Goal: Task Accomplishment & Management: Complete application form

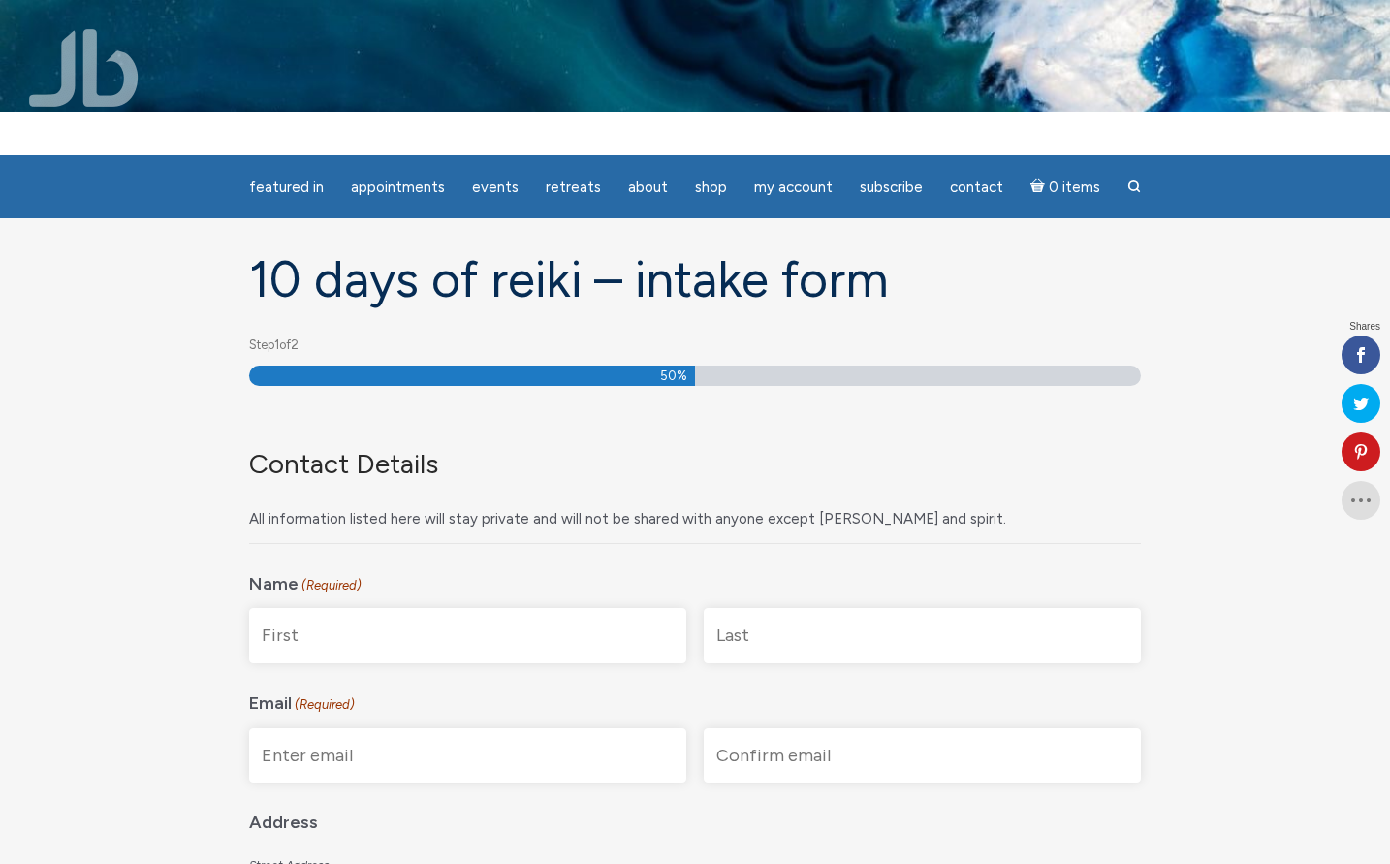
scroll to position [74, 0]
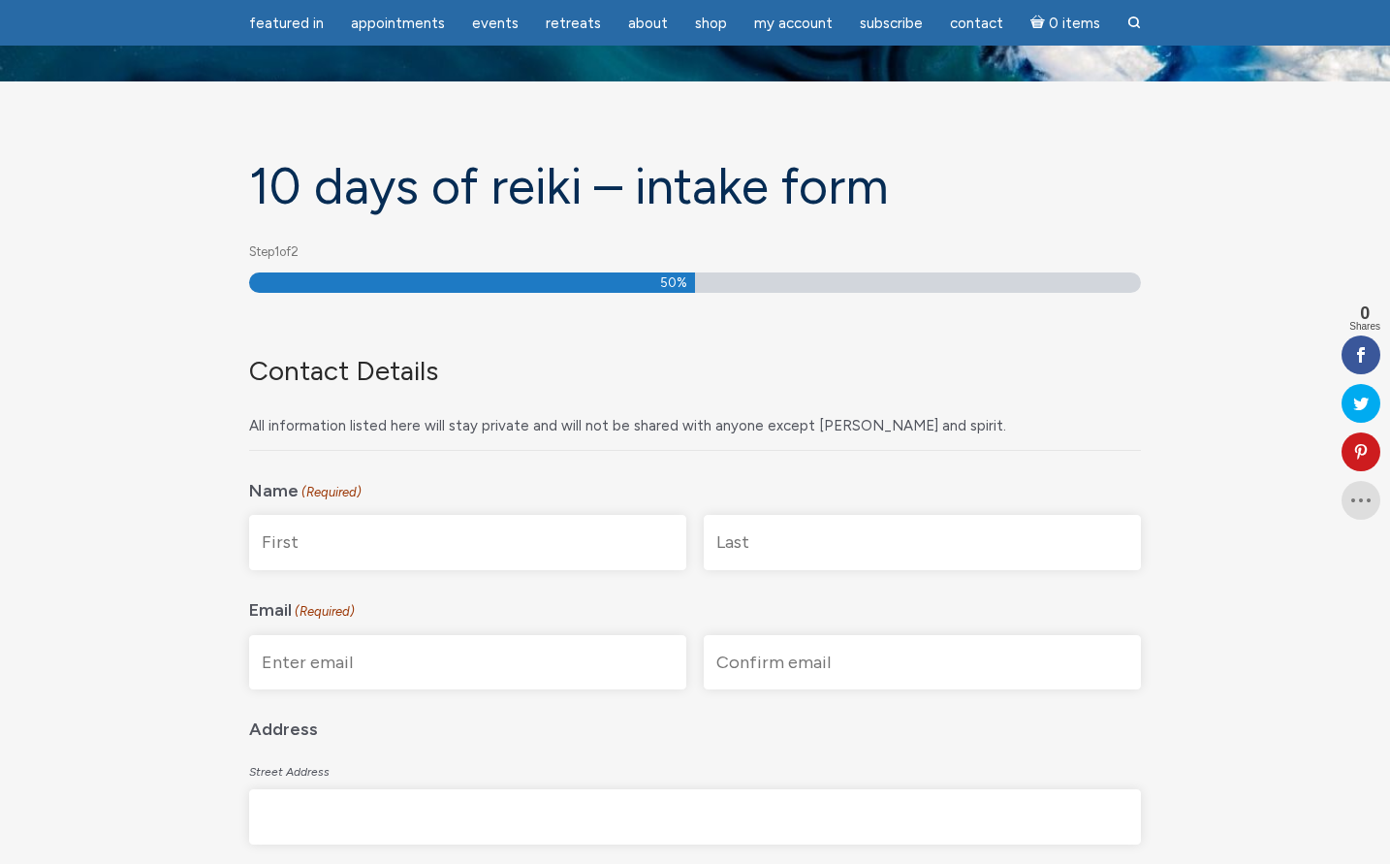
click at [506, 546] on input "First" at bounding box center [467, 542] width 437 height 55
type input "[PERSON_NAME]"
type input "[EMAIL_ADDRESS][DOMAIN_NAME]"
type input "2616 6th street, Apt 103"
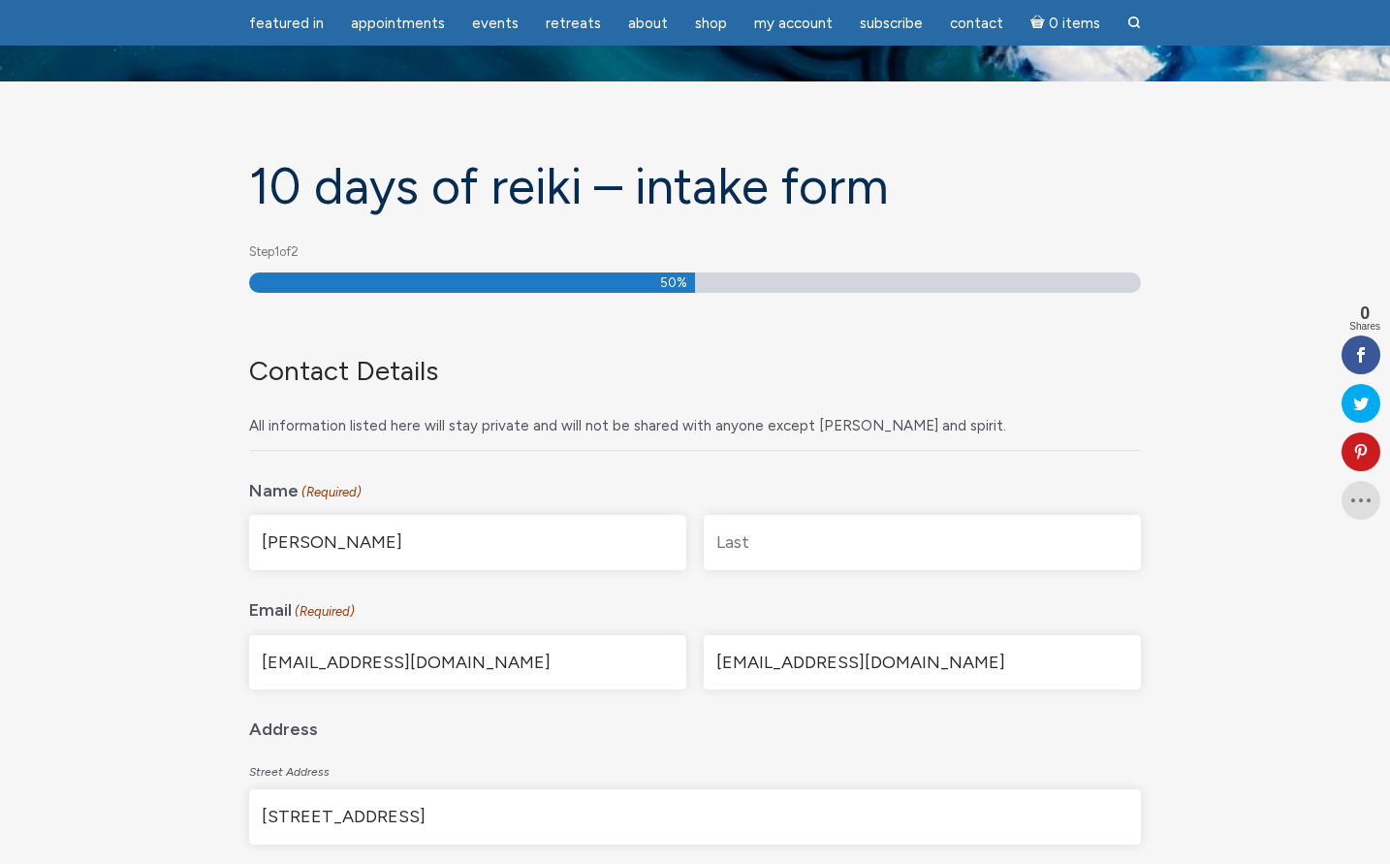
type input "Santa Monica"
type input "CA"
type input "90405"
select select "United States"
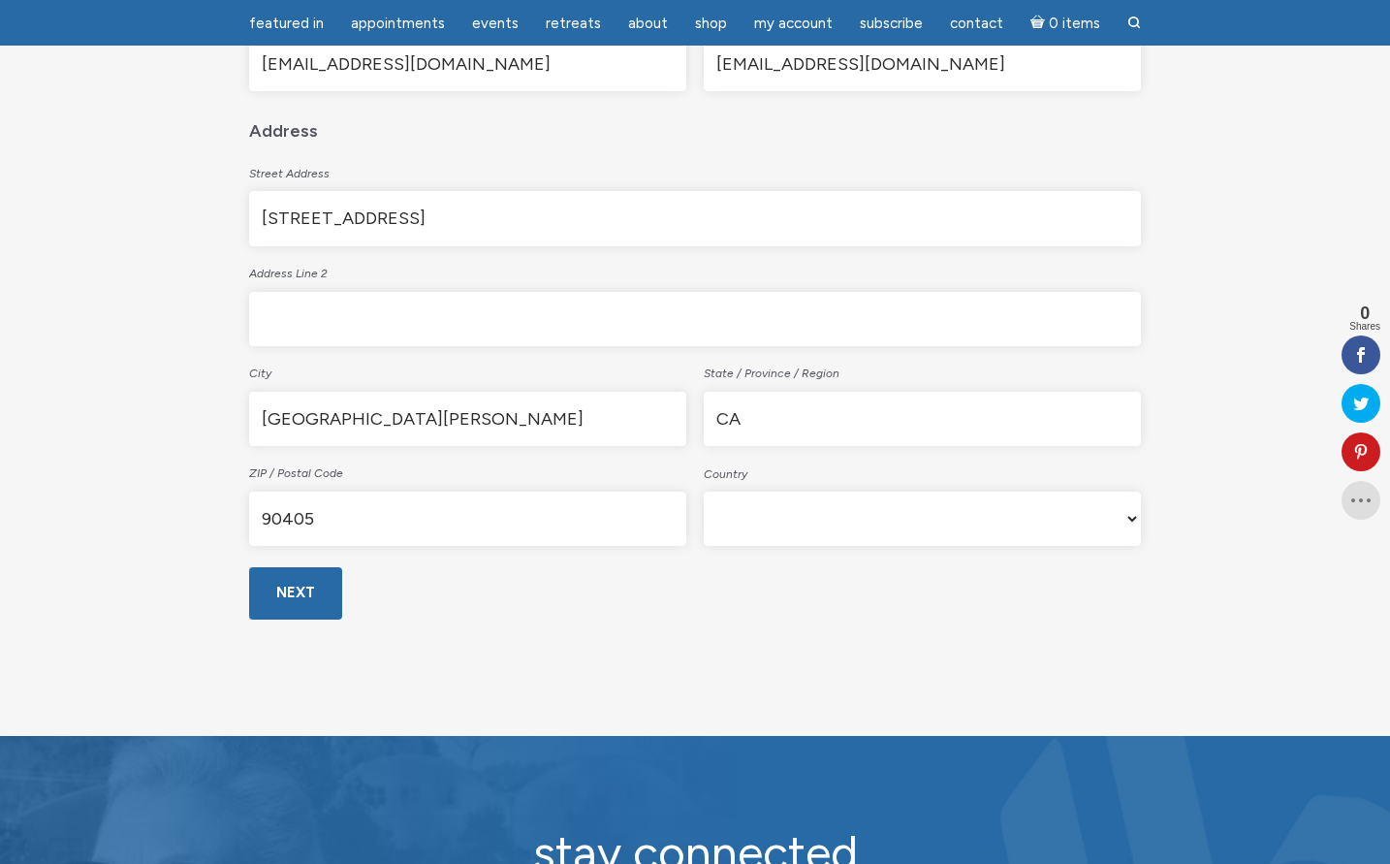
scroll to position [673, 0]
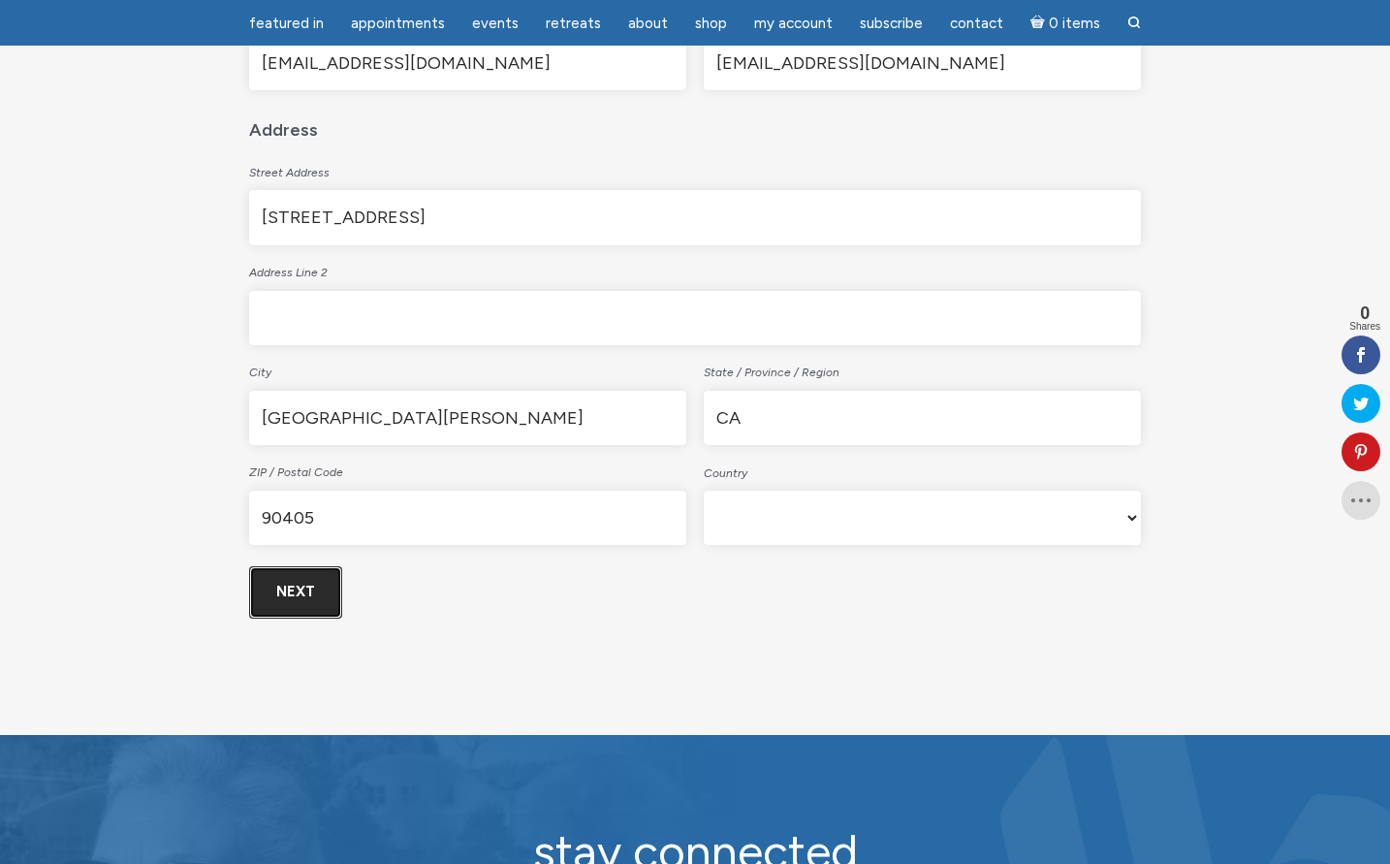
click at [299, 601] on input "Next" at bounding box center [295, 591] width 93 height 51
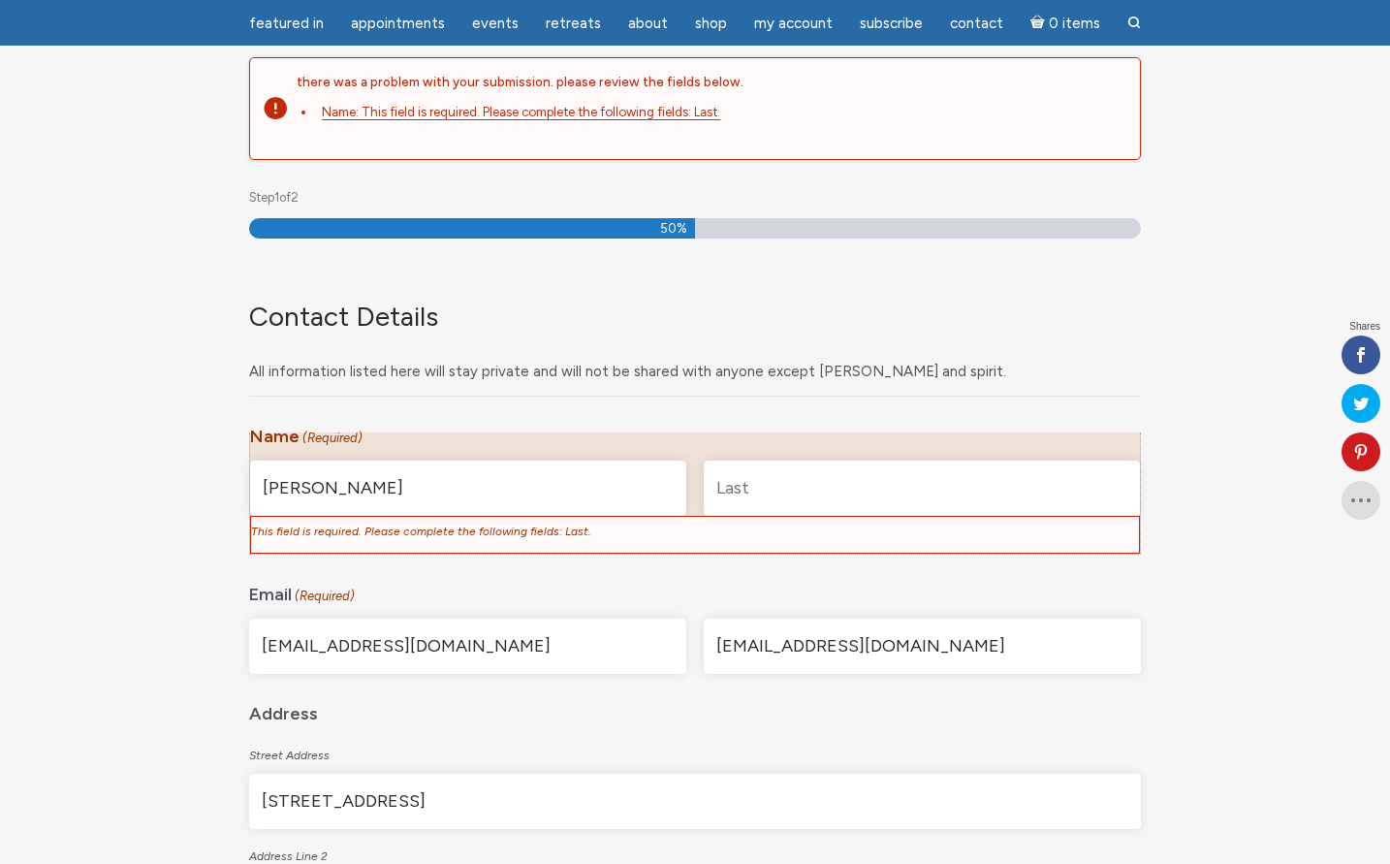
scroll to position [258, 0]
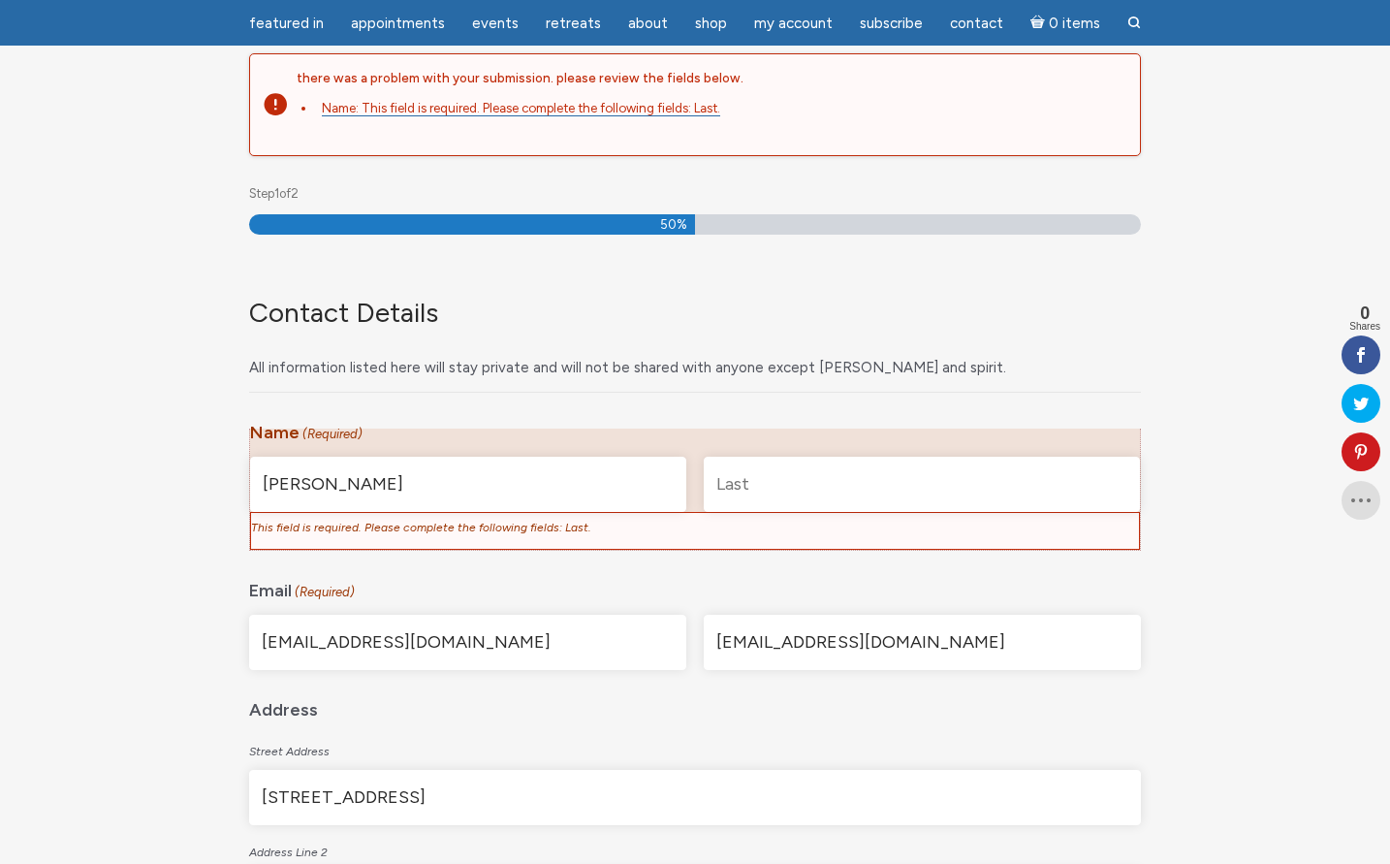
click at [481, 488] on input "[PERSON_NAME]" at bounding box center [468, 484] width 436 height 55
click at [462, 476] on input "[PERSON_NAME]" at bounding box center [468, 484] width 436 height 55
click input "Previous" at bounding box center [0, 0] width 0 height 0
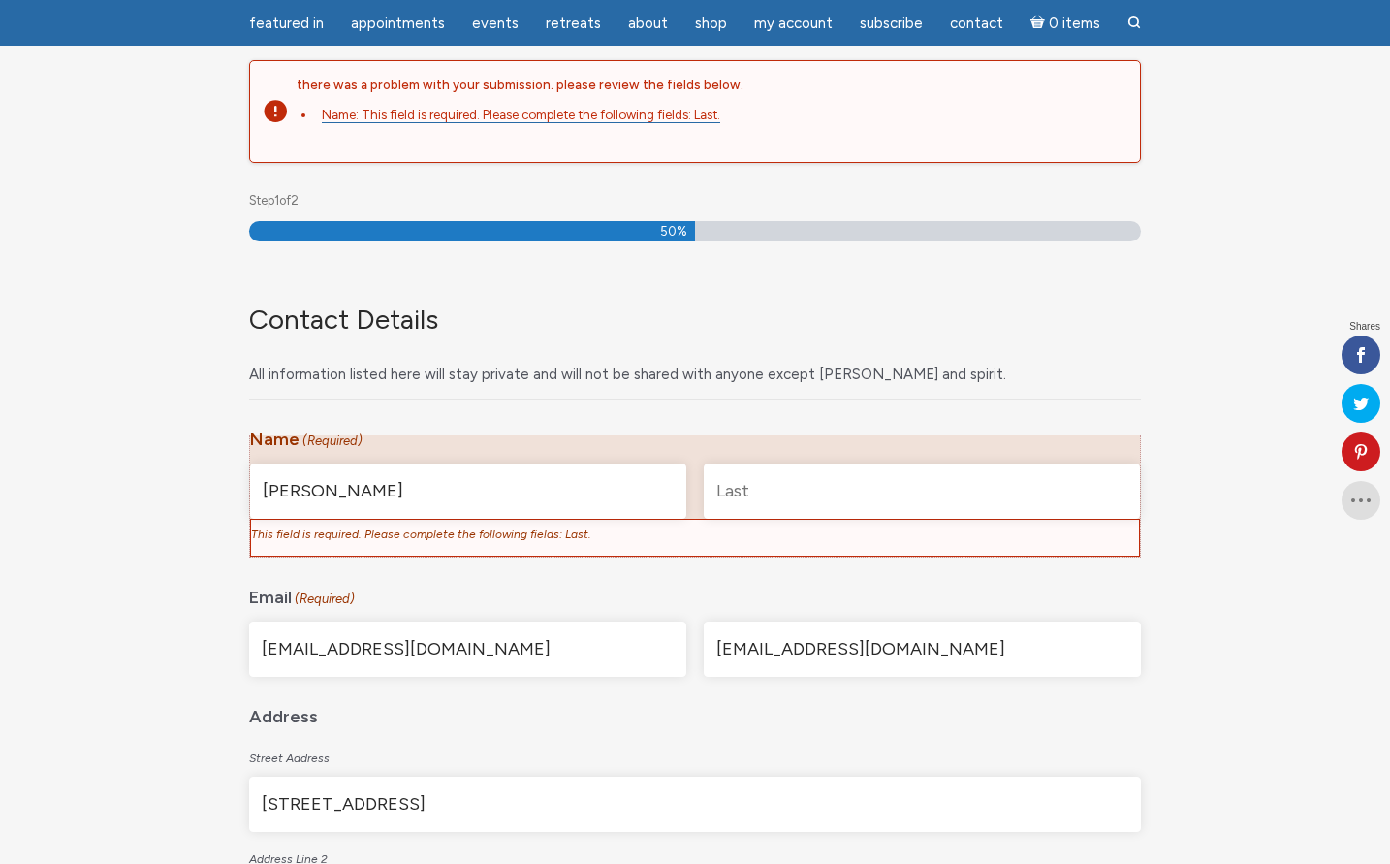
scroll to position [258, 0]
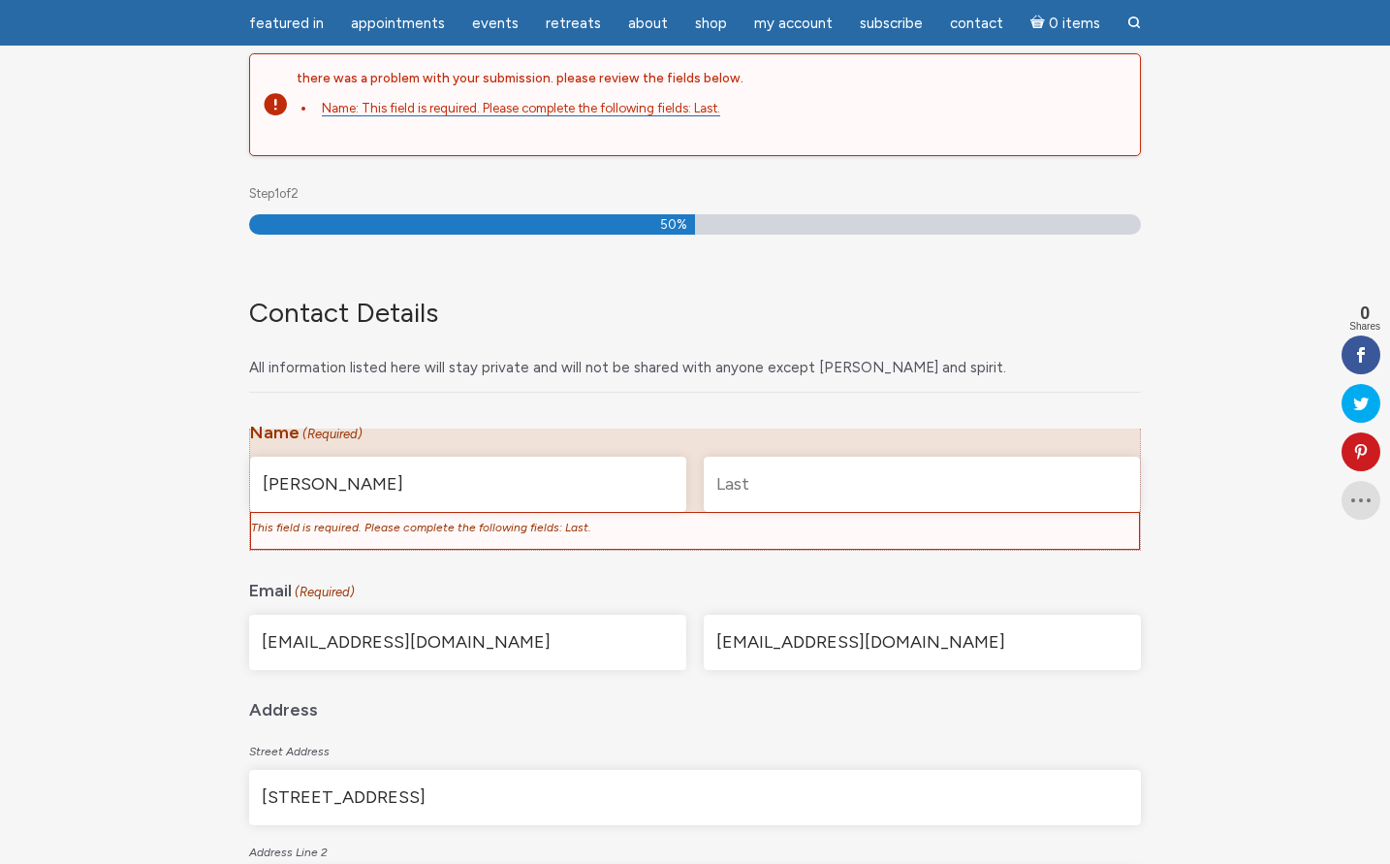
click at [743, 487] on input "Last" at bounding box center [922, 484] width 436 height 55
type input "[PERSON_NAME]"
click at [680, 364] on div "All information listed here will stay private and will not be shared with anyon…" at bounding box center [687, 361] width 876 height 43
click at [528, 501] on input "[PERSON_NAME]" at bounding box center [468, 484] width 436 height 55
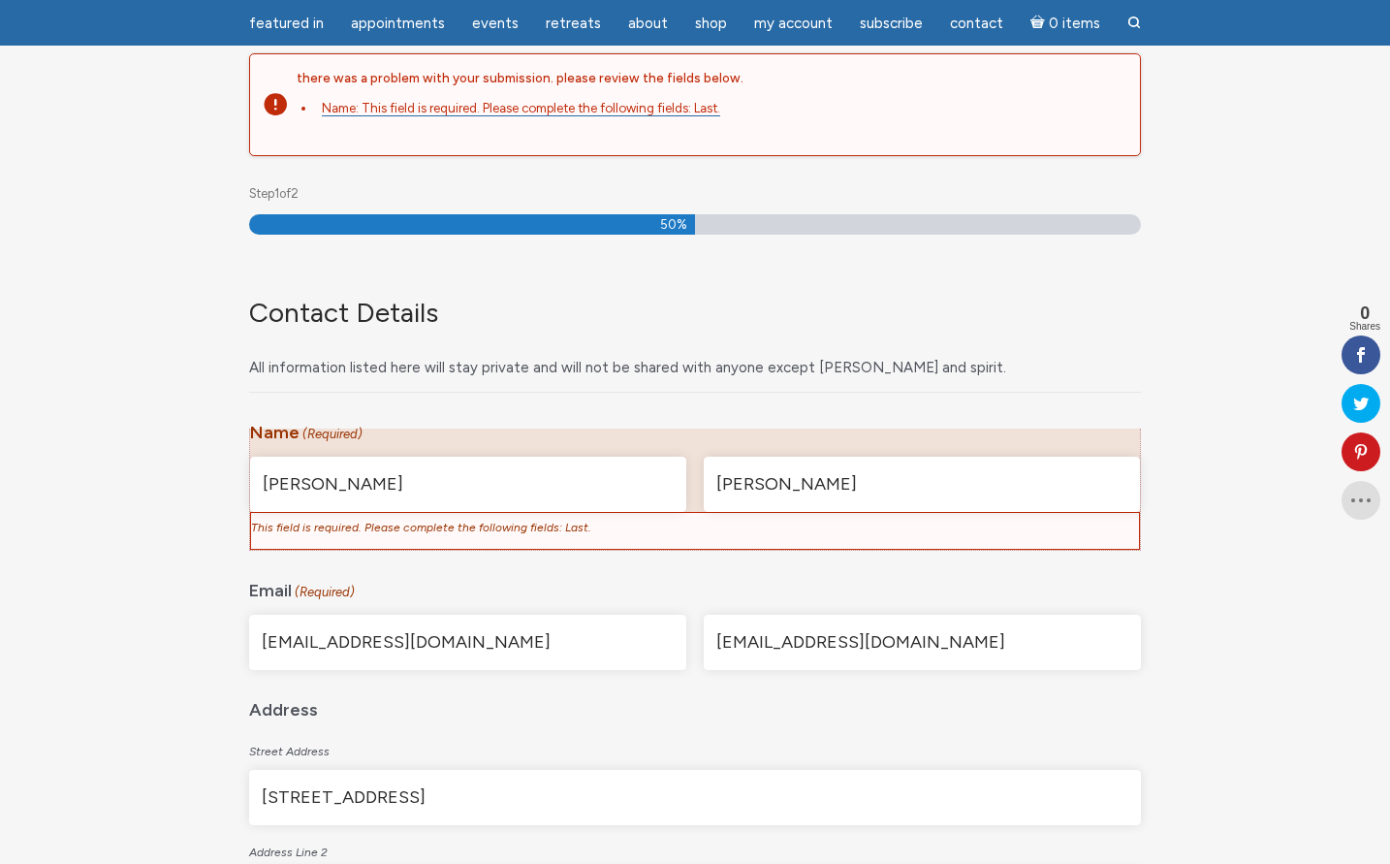
click at [528, 501] on input "[PERSON_NAME]" at bounding box center [468, 484] width 436 height 55
type input "[PERSON_NAME]"
click at [550, 485] on input "[PERSON_NAME]" at bounding box center [468, 484] width 436 height 55
click at [562, 391] on div "Contact Details All information listed here will stay private and will not be s…" at bounding box center [695, 321] width 892 height 143
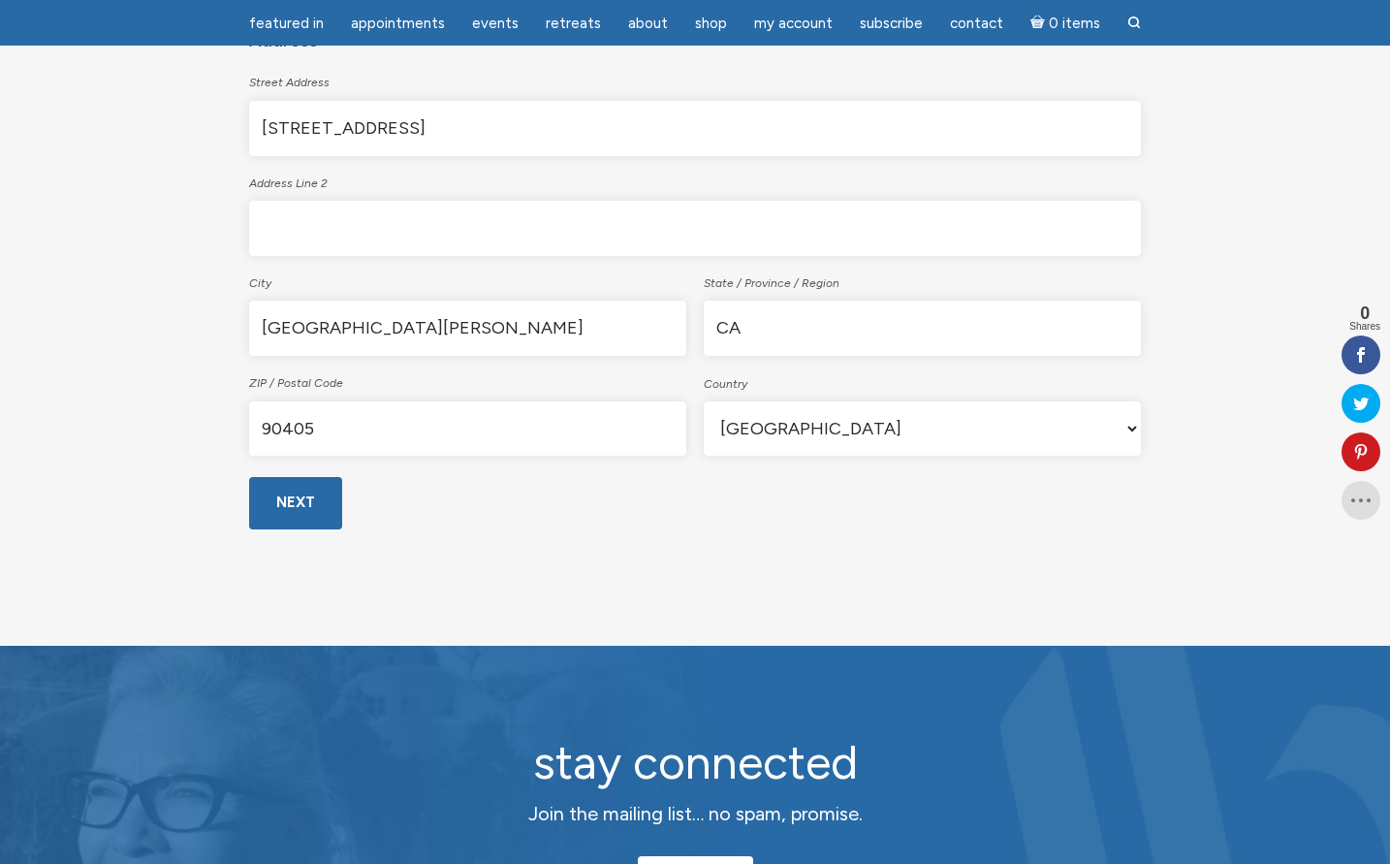
scroll to position [944, 0]
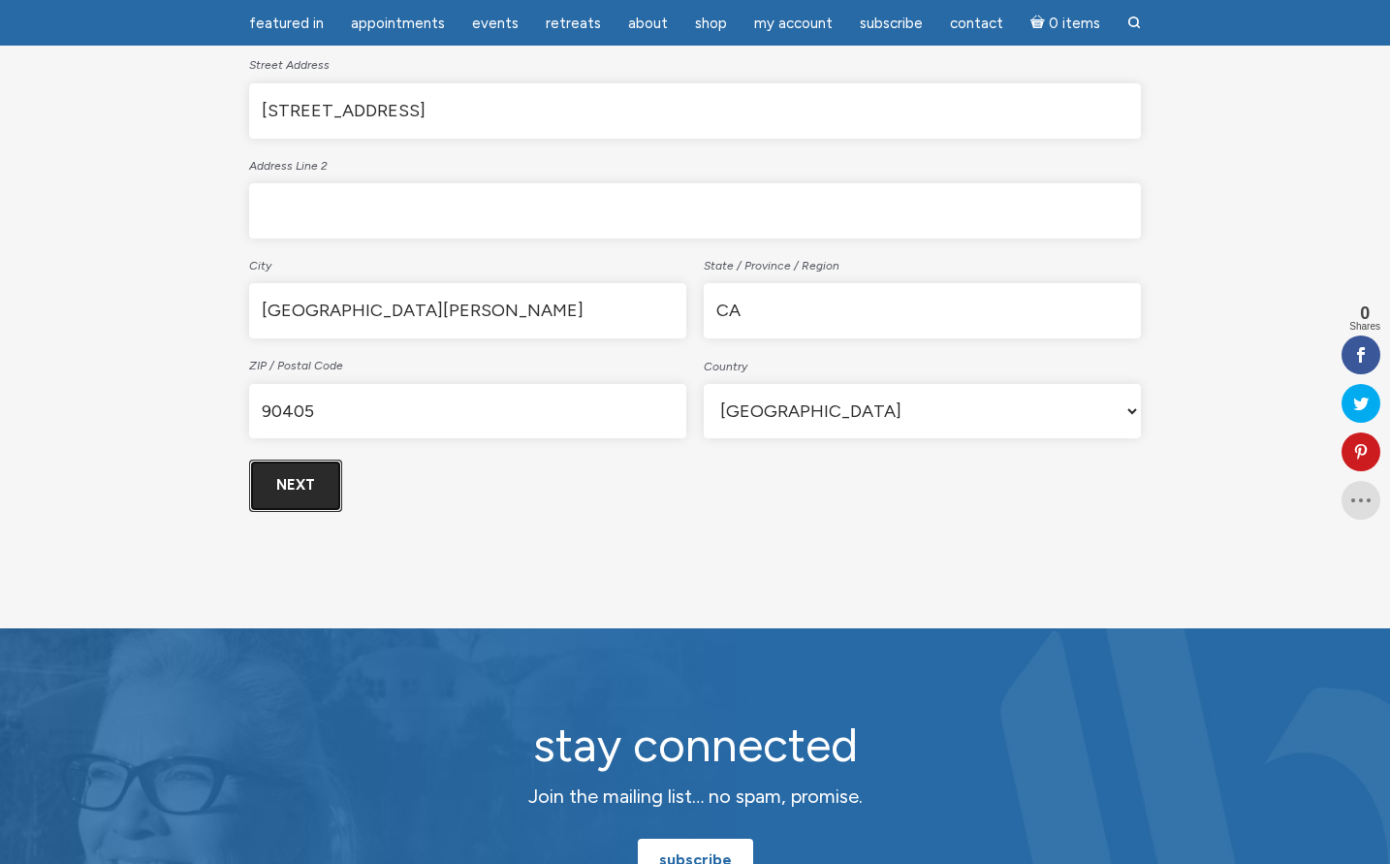
click at [307, 484] on input "Next" at bounding box center [295, 485] width 93 height 51
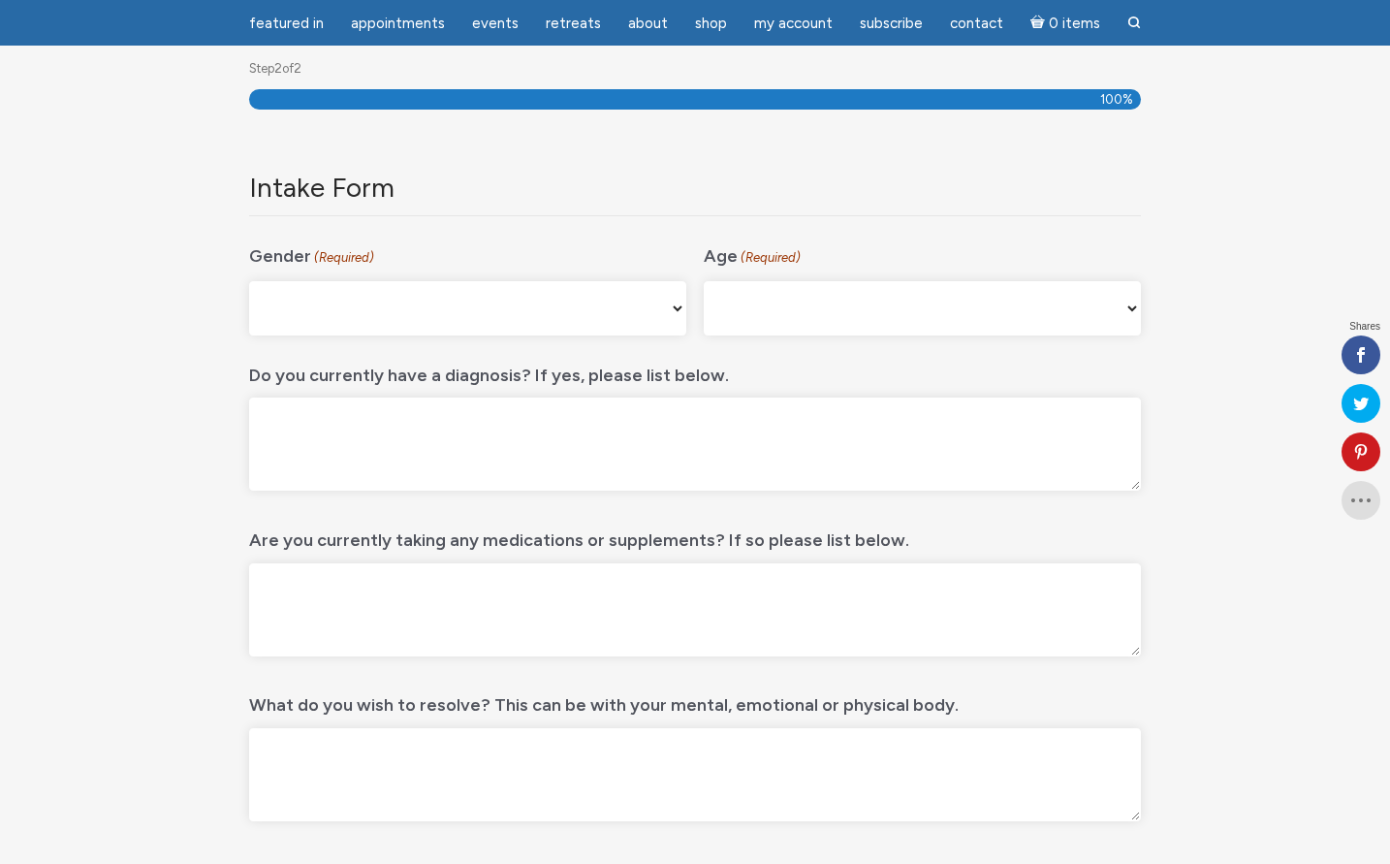
scroll to position [258, 0]
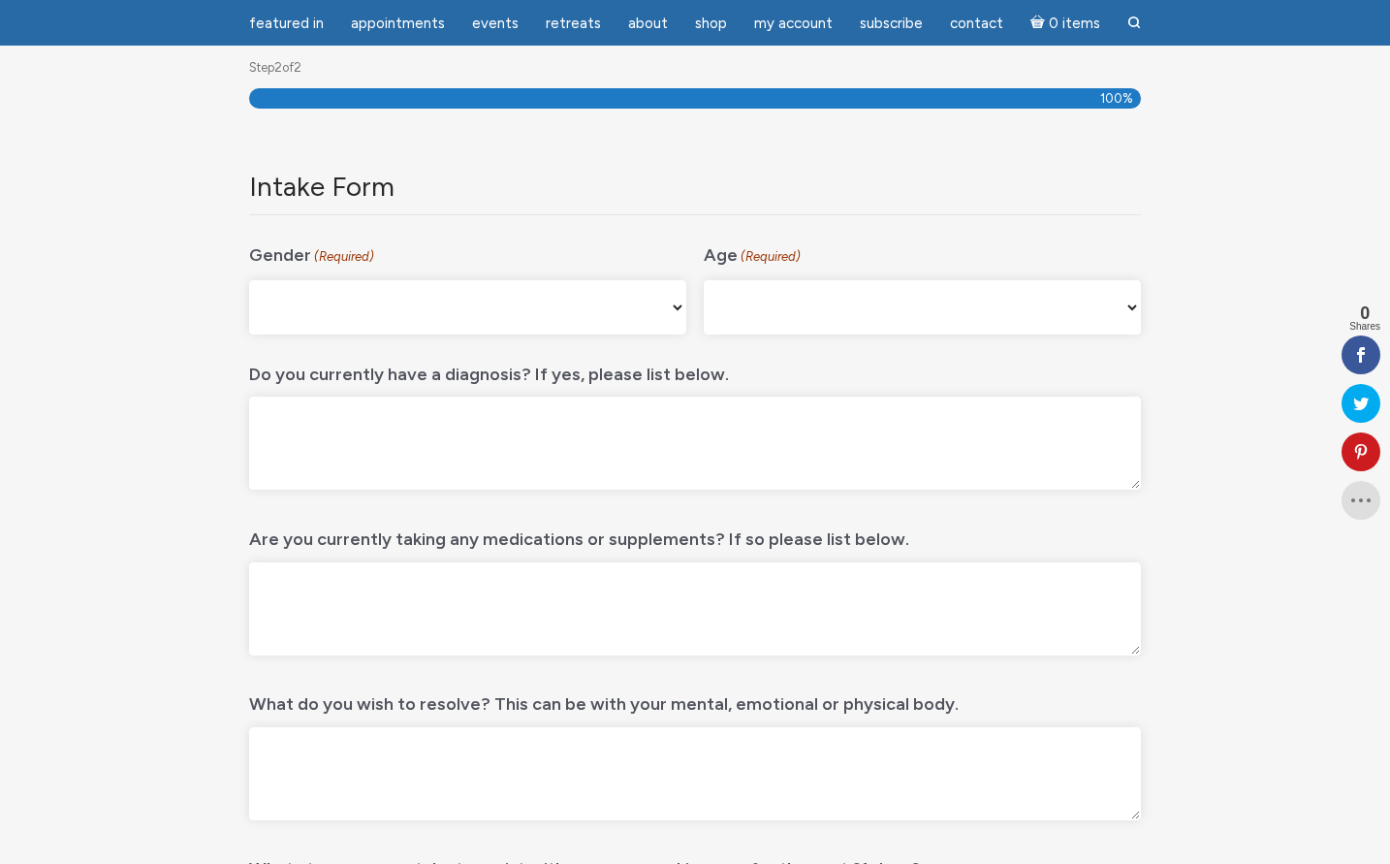
click at [372, 299] on select "[DEMOGRAPHIC_DATA] [DEMOGRAPHIC_DATA] [DEMOGRAPHIC_DATA] [DEMOGRAPHIC_DATA] My …" at bounding box center [467, 307] width 437 height 54
select select "[DEMOGRAPHIC_DATA]"
click at [249, 280] on select "[DEMOGRAPHIC_DATA] [DEMOGRAPHIC_DATA] [DEMOGRAPHIC_DATA] [DEMOGRAPHIC_DATA] My …" at bounding box center [467, 307] width 437 height 54
click at [904, 310] on select "[PHONE_NUMBER] [PHONE_NUMBER] 55-64 65+" at bounding box center [922, 307] width 437 height 54
select select "45-54"
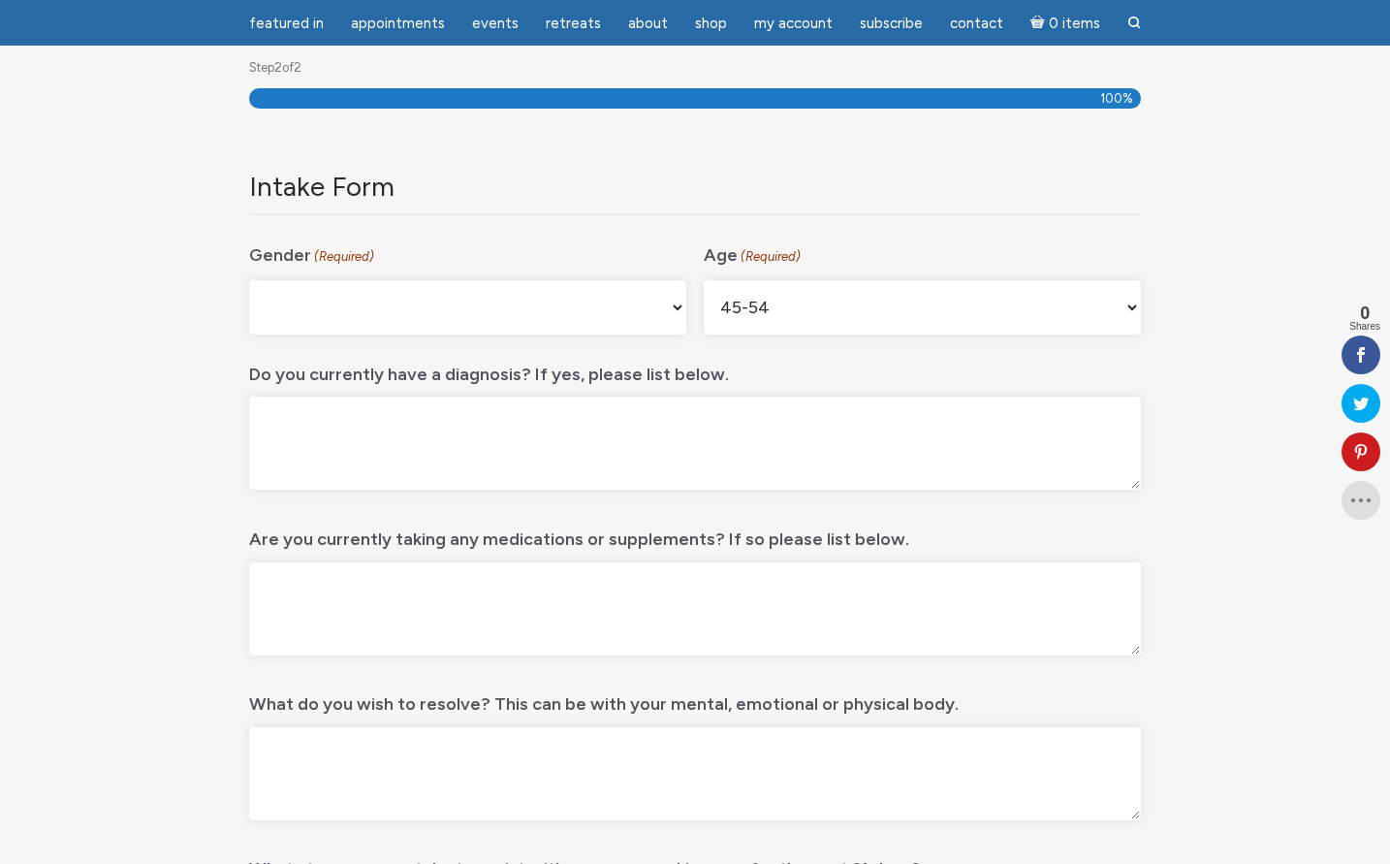
click at [704, 280] on select "16-24 25-34 35-44 45-54 55-64 65+" at bounding box center [922, 307] width 437 height 54
click at [619, 417] on textarea "Do you currently have a diagnosis? If yes, please list below." at bounding box center [695, 443] width 892 height 93
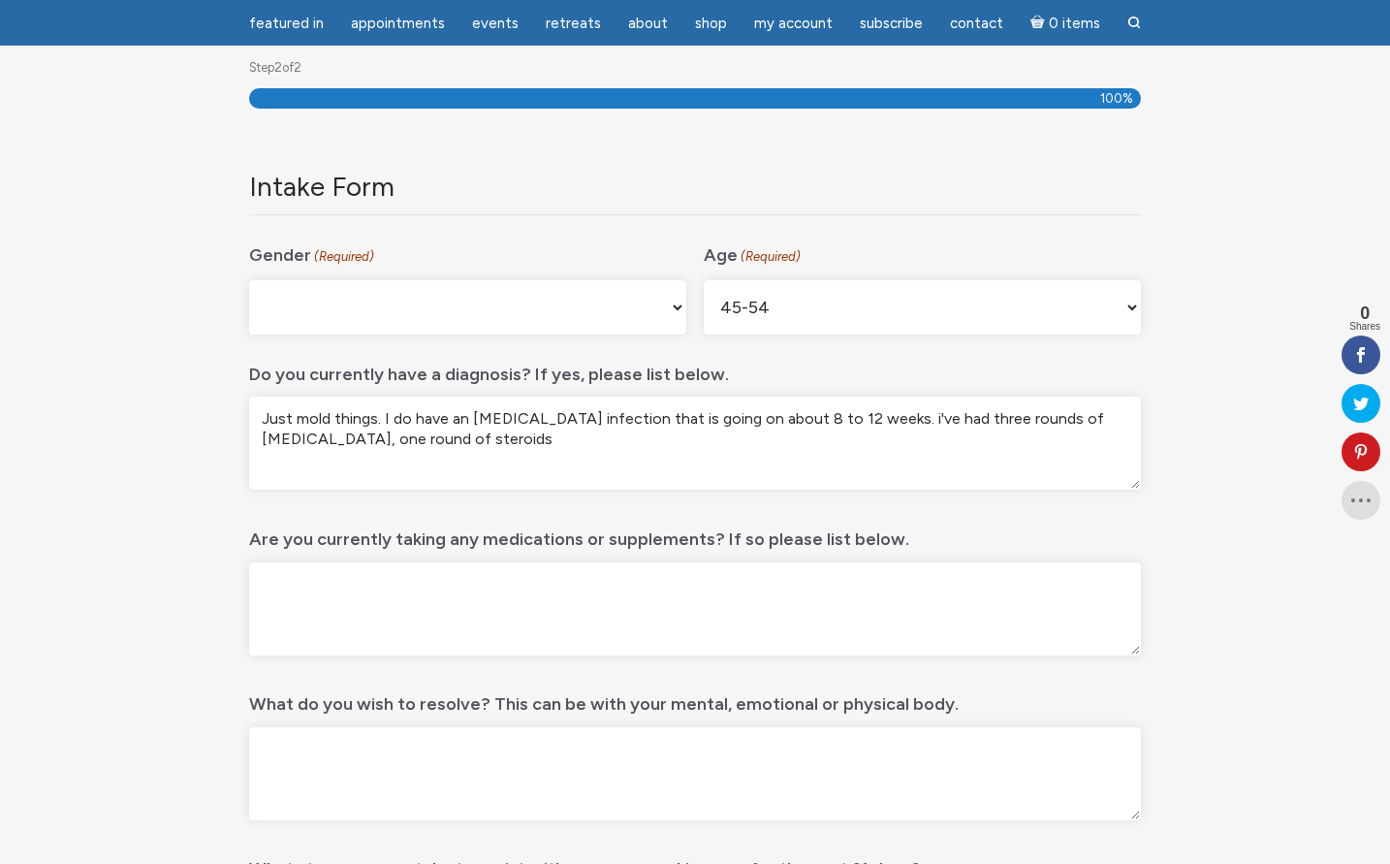
click at [1123, 423] on textarea "Just mold things. I do have an inner ear infection that is going on about 8 to …" at bounding box center [695, 443] width 892 height 93
click at [601, 434] on textarea "Just mold things. I do have an inner ear infection that is going on about 8 to …" at bounding box center [695, 443] width 892 height 93
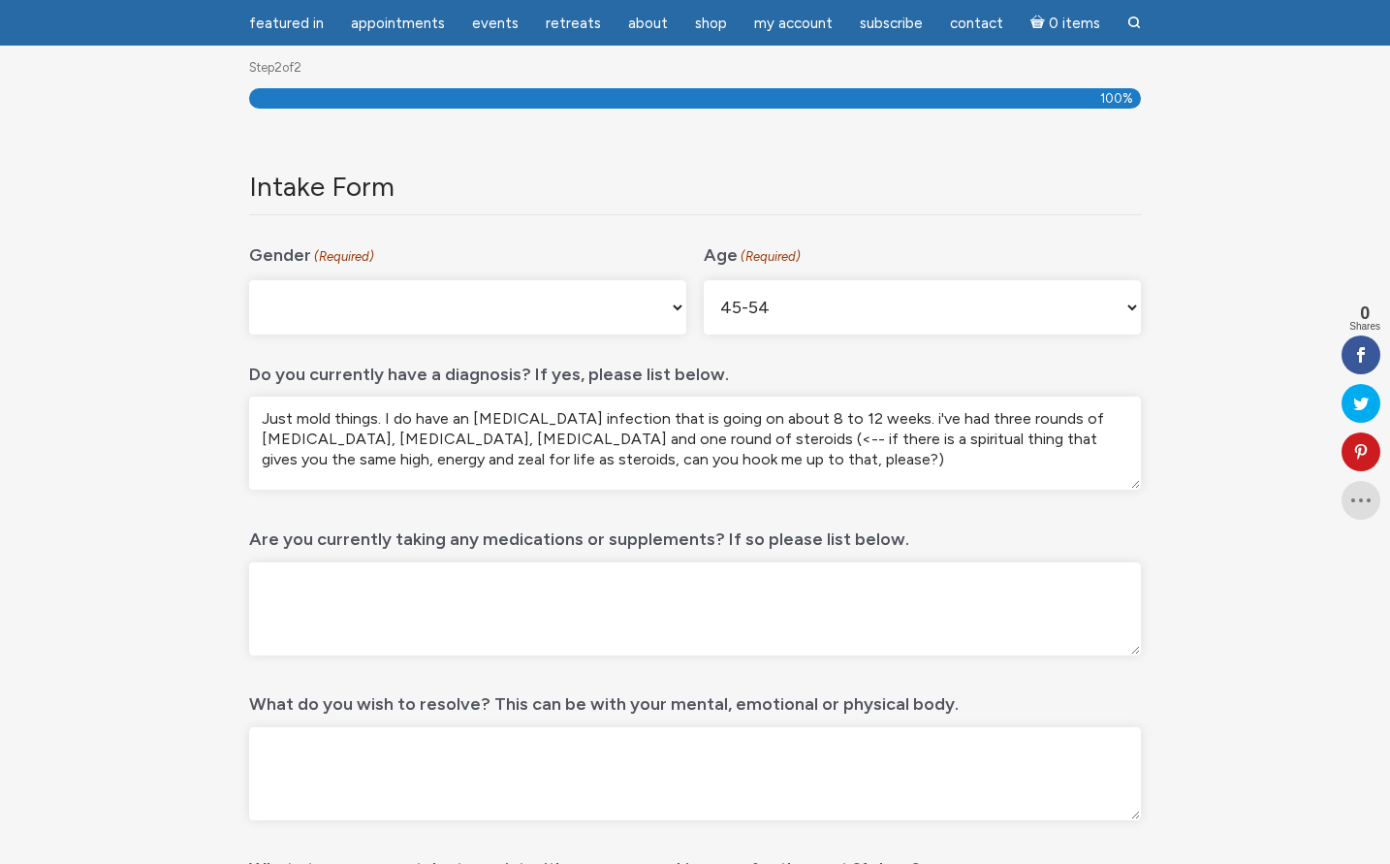
click at [754, 439] on textarea "Just mold things. I do have an inner ear infection that is going on about 8 to …" at bounding box center [695, 443] width 892 height 93
click at [778, 459] on textarea "Just mold things. I do have an inner ear infection that is going on about 8 to …" at bounding box center [695, 443] width 892 height 93
click at [844, 463] on textarea "Just mold things. I do have an inner ear infection that is going on about 8 to …" at bounding box center [695, 443] width 892 height 93
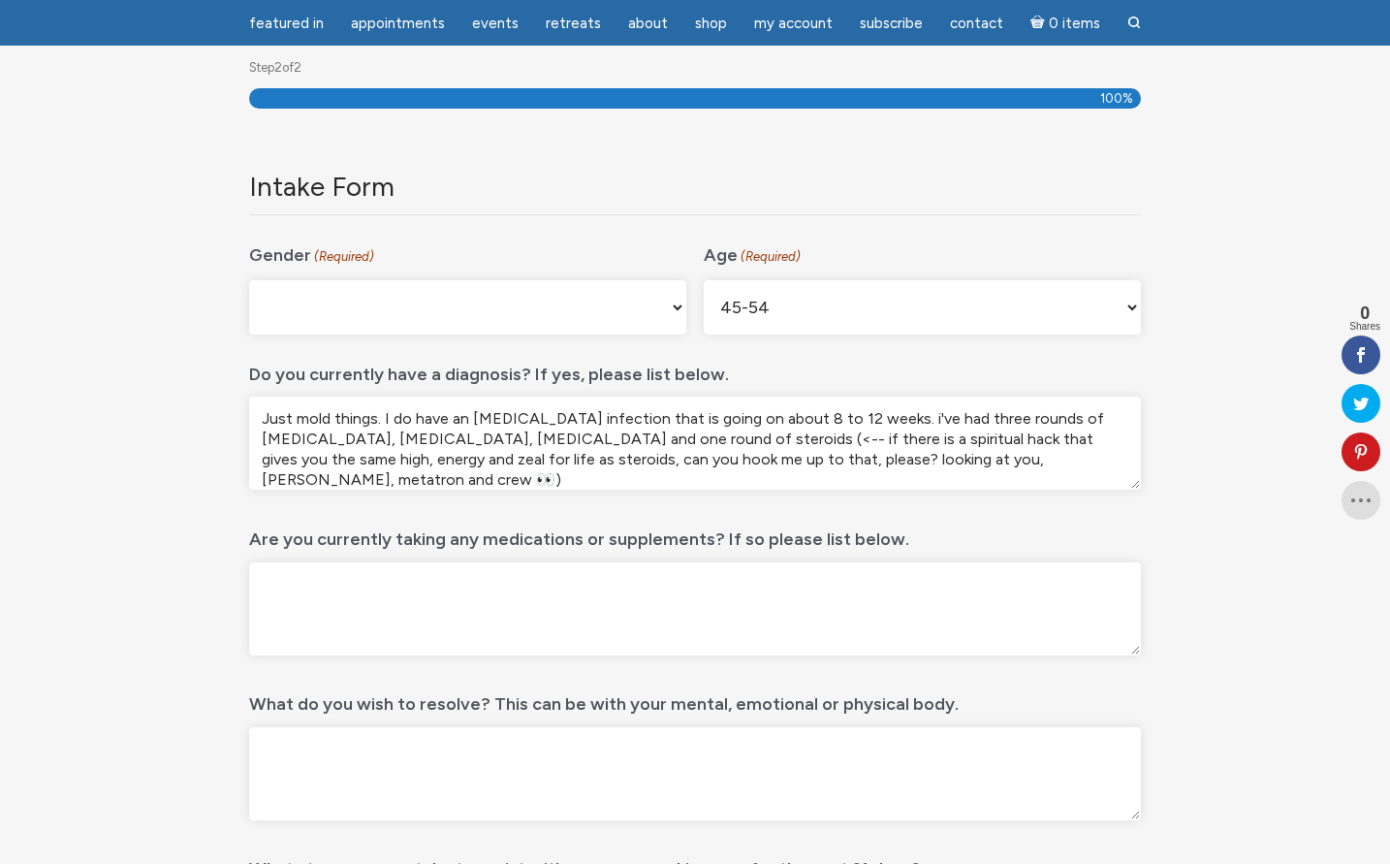
click at [568, 462] on textarea "Just mold things. I do have an inner ear infection that is going on about 8 to …" at bounding box center [695, 443] width 892 height 93
click at [972, 463] on textarea "Just mold things. I do have an inner ear infection that is going on about 8 to …" at bounding box center [695, 443] width 892 height 93
type textarea "Just mold things. I do have an inner ear infection that is going on about 8 to …"
click at [696, 578] on textarea "Are you currently taking any medications or supplements? If so please list belo…" at bounding box center [695, 608] width 892 height 93
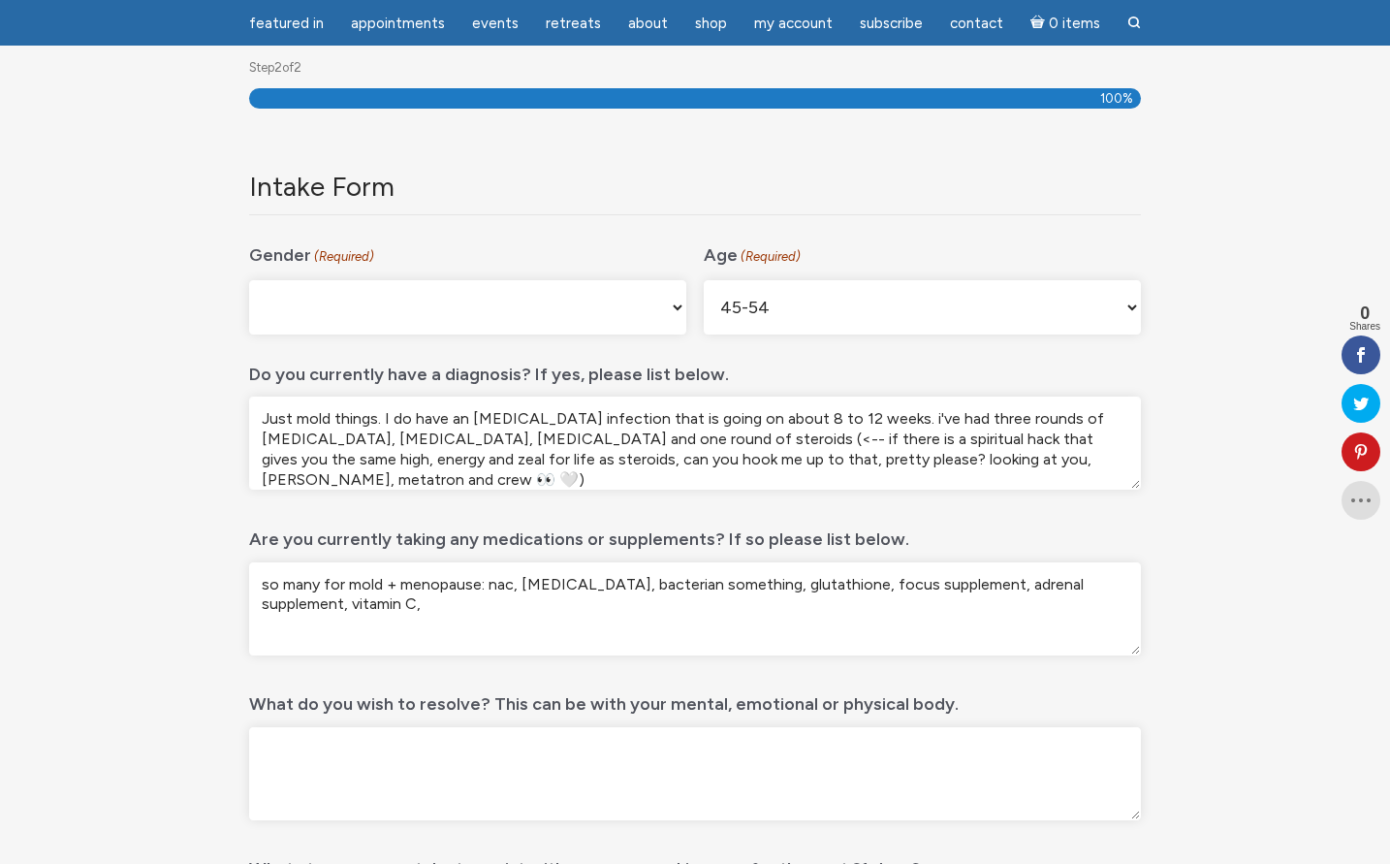
click at [700, 582] on textarea "so many for mold + menopause: nac, dhea, bacterian something, glutathione, focu…" at bounding box center [695, 608] width 892 height 93
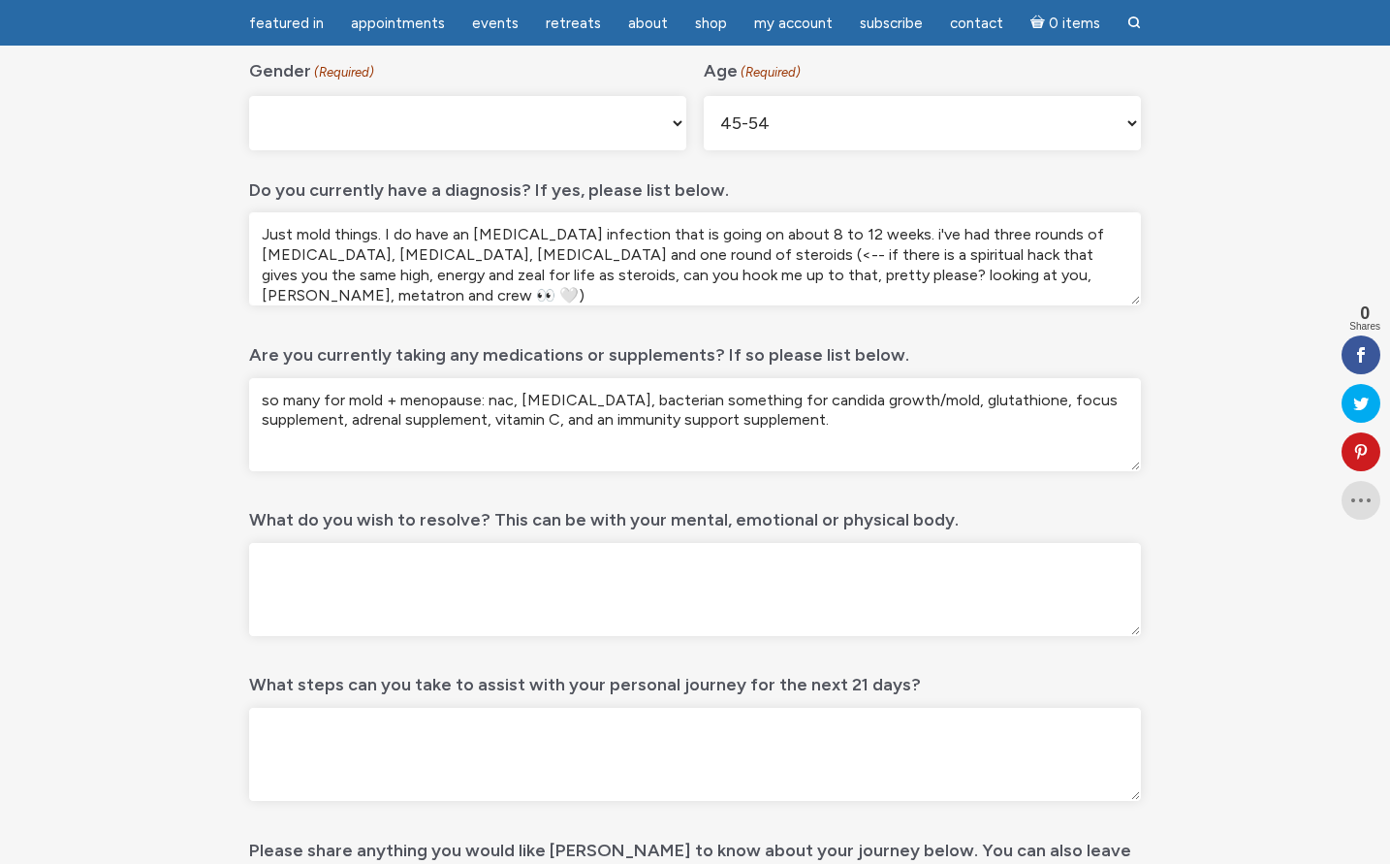
scroll to position [458, 0]
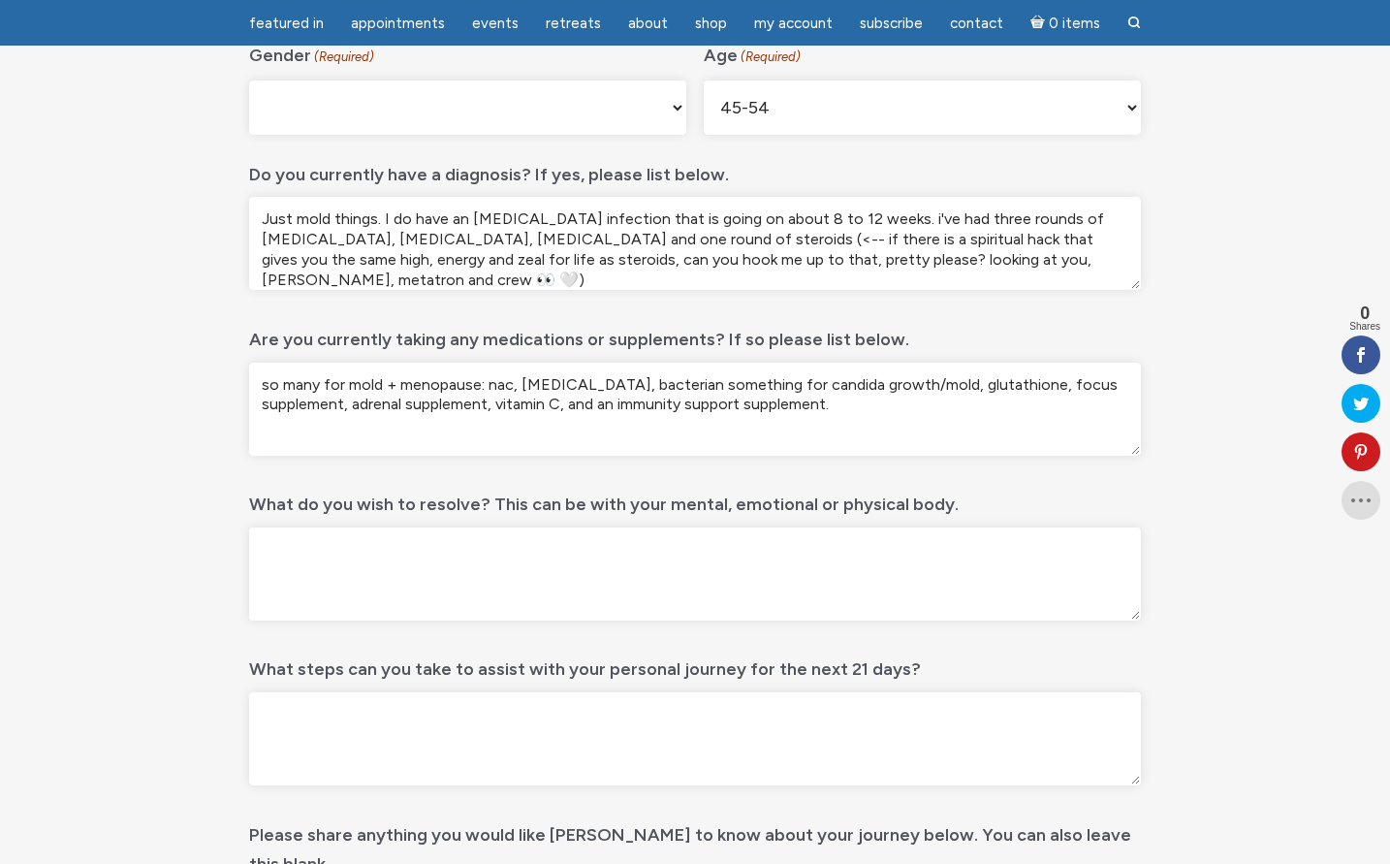
type textarea "so many for mold + menopause: nac, dhea, bacterian something for candida growth…"
click at [501, 589] on textarea "What do you wish to resolve? This can be with your mental, emotional or physica…" at bounding box center [695, 573] width 892 height 93
click at [288, 556] on textarea "ear and overall" at bounding box center [695, 573] width 892 height 93
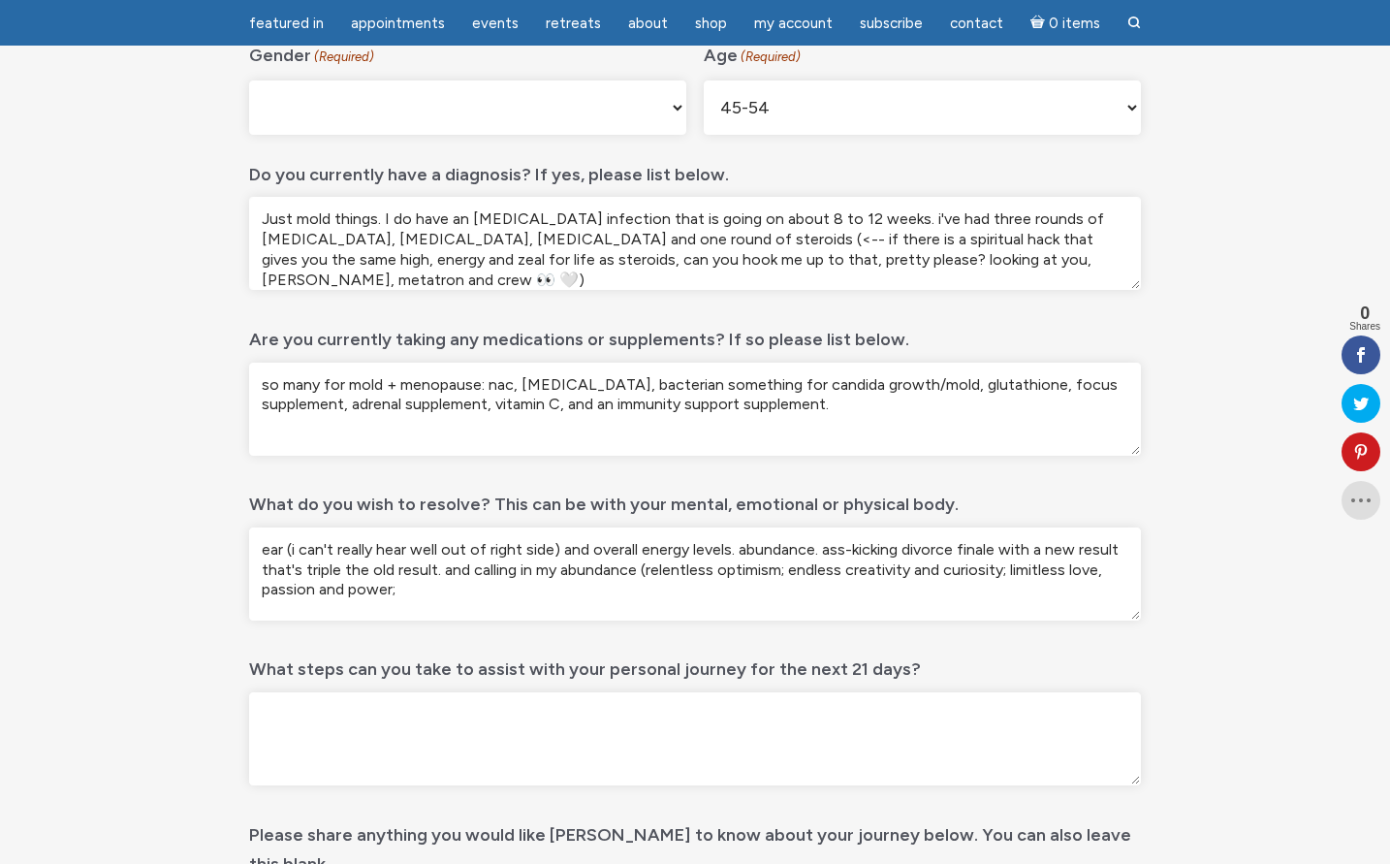
click at [266, 594] on textarea "ear (i can't really hear well out of right side) and overall energy levels. abu…" at bounding box center [695, 573] width 892 height 93
click at [456, 597] on textarea "ear (i can't really hear well out of right side) and overall energy levels. abu…" at bounding box center [695, 573] width 892 height 93
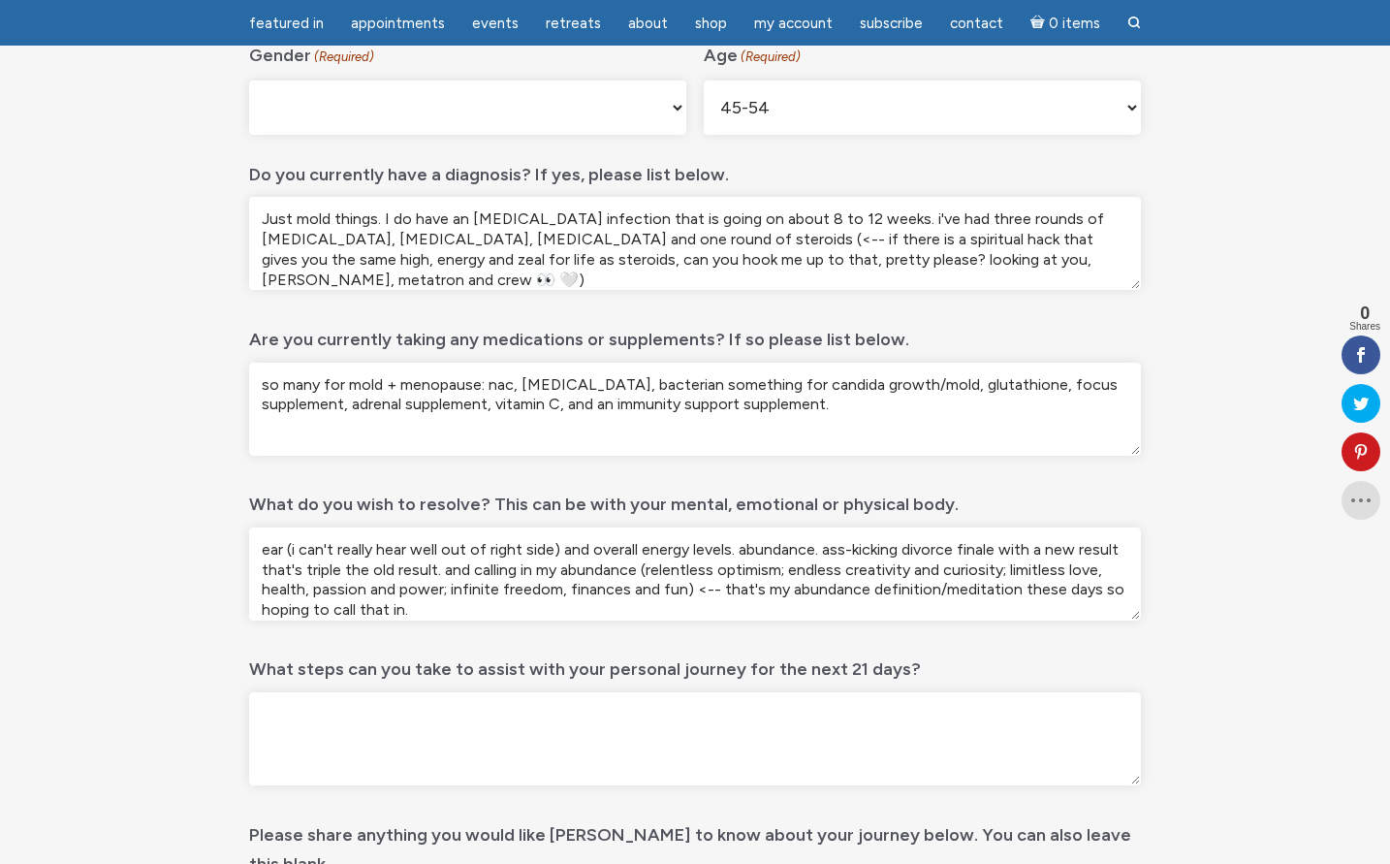
click at [312, 591] on textarea "ear (i can't really hear well out of right side) and overall energy levels. abu…" at bounding box center [695, 573] width 892 height 93
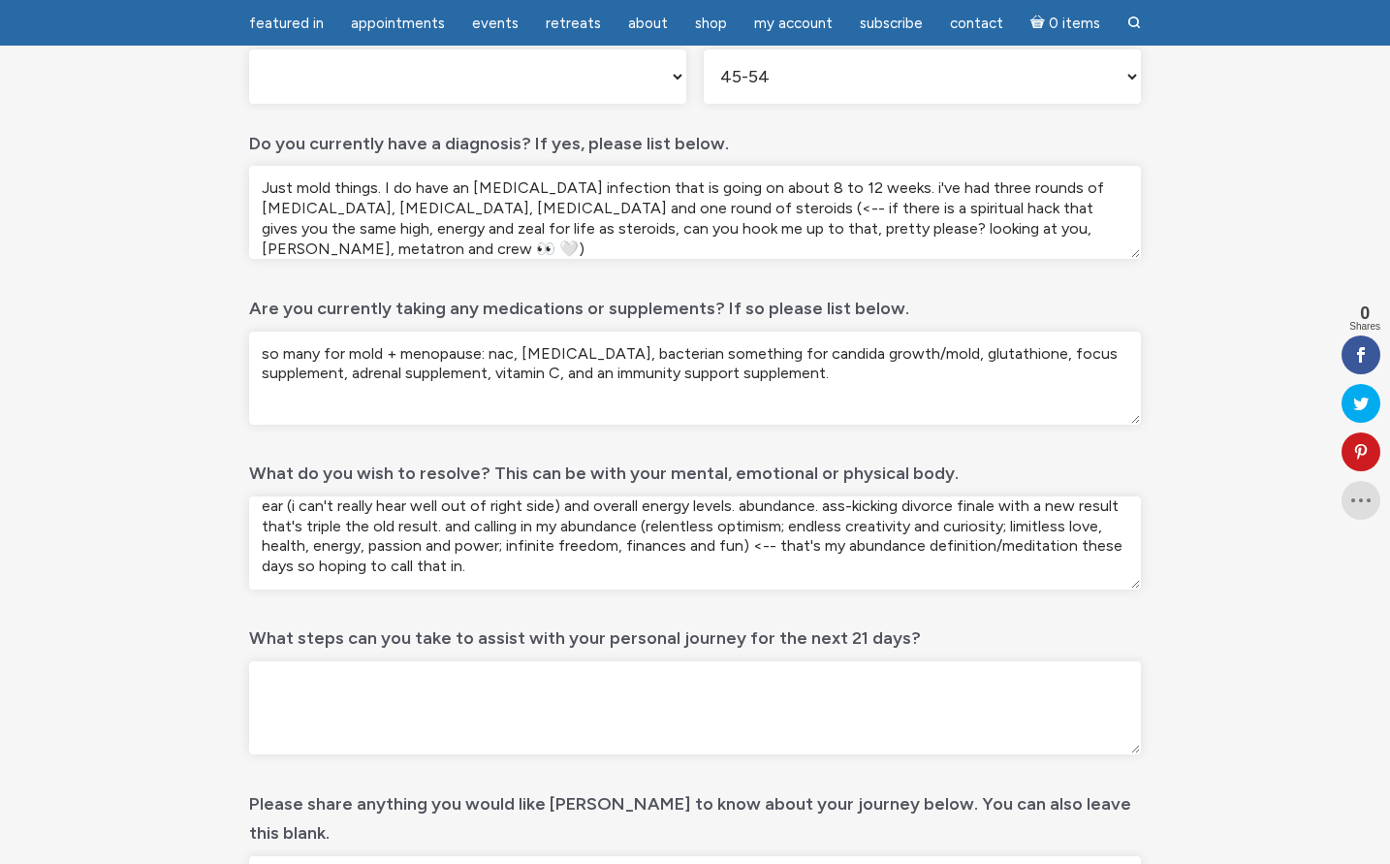
scroll to position [504, 0]
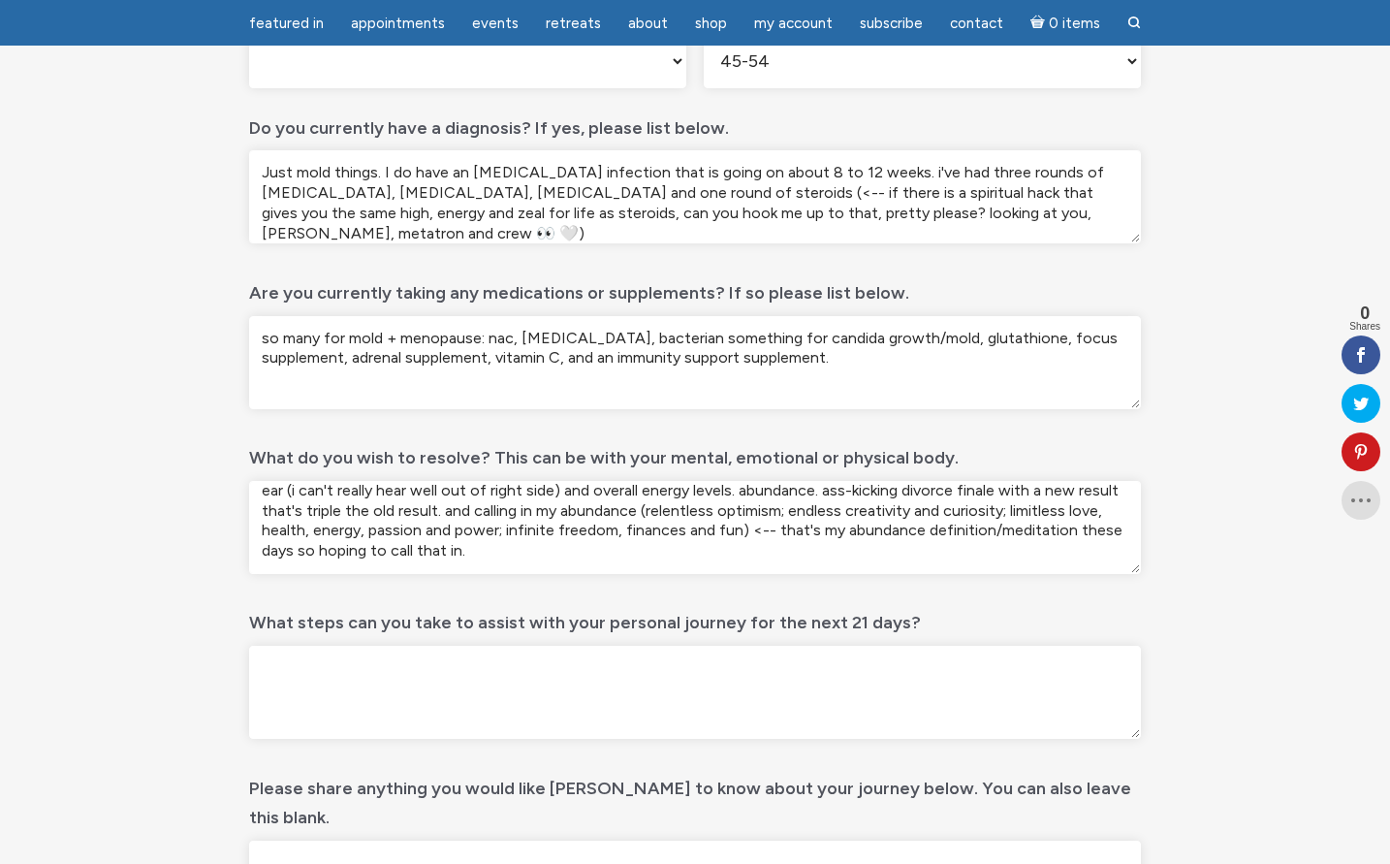
type textarea "ear (i can't really hear well out of right side) and overall energy levels. abu…"
click at [414, 671] on textarea "What steps can you take to assist with your personal journey for the next 21 da…" at bounding box center [695, 692] width 892 height 93
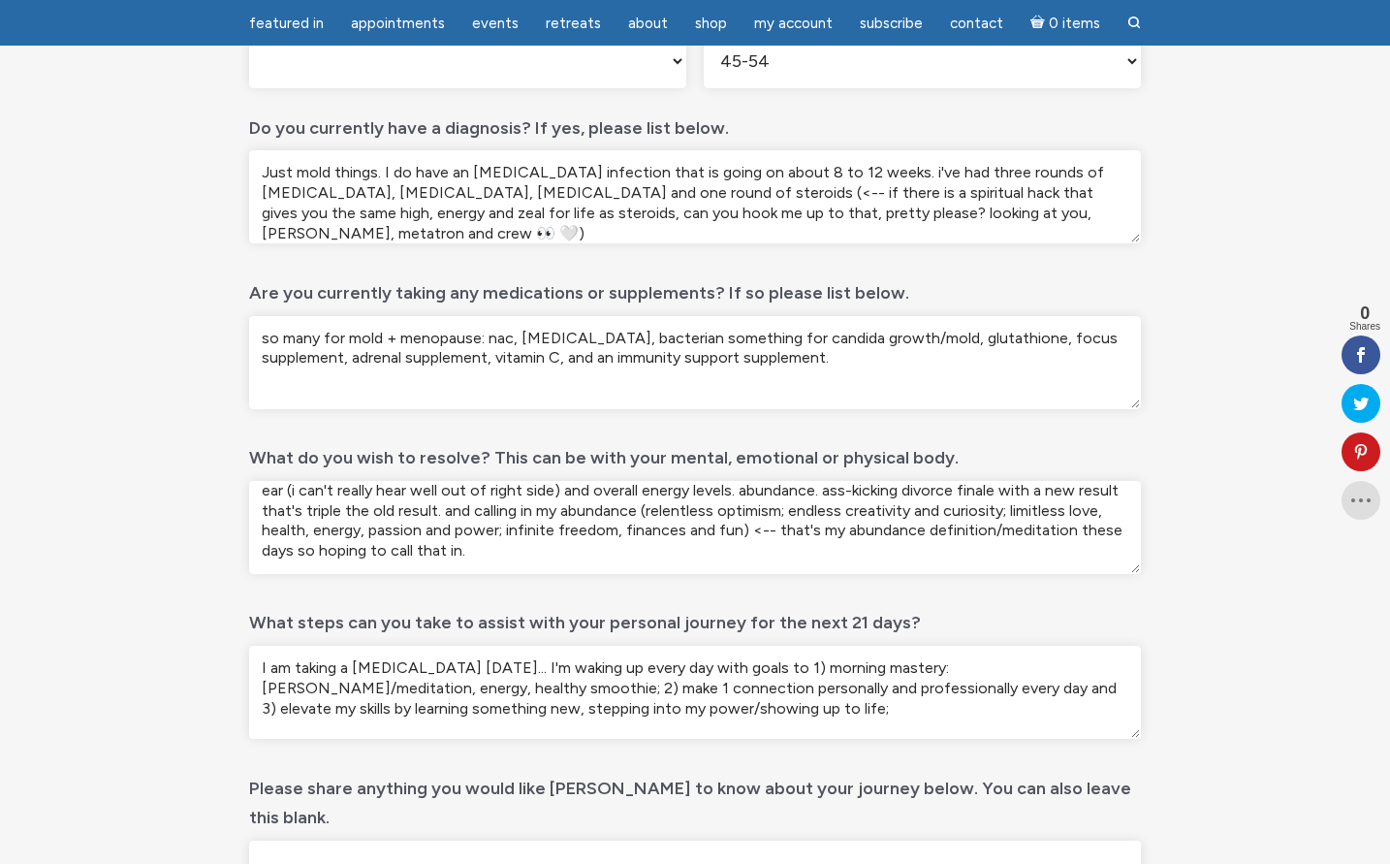
click at [1049, 672] on textarea "I am taking a hearing test thursday... I'm waking up every day with goals to 1)…" at bounding box center [695, 692] width 892 height 93
click at [724, 712] on textarea "I am taking a hearing test thursday... I'm waking up every day with goals to 1)…" at bounding box center [695, 692] width 892 height 93
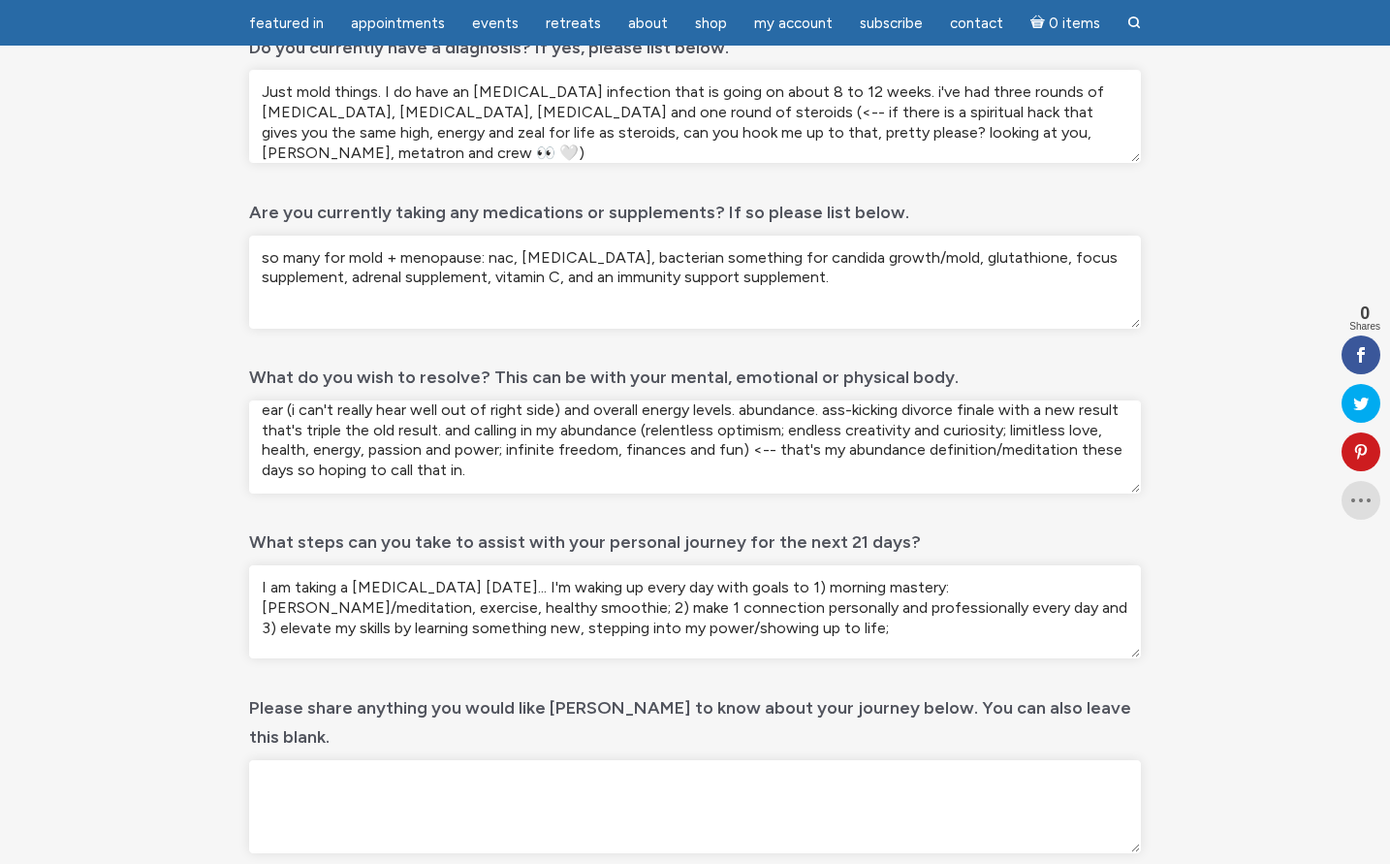
scroll to position [586, 0]
type textarea "I am taking a hearing test thursday... I'm waking up every day with goals to 1)…"
click at [514, 764] on textarea "Please share anything you would like Jamie to know about your journey below. Yo…" at bounding box center [695, 805] width 892 height 93
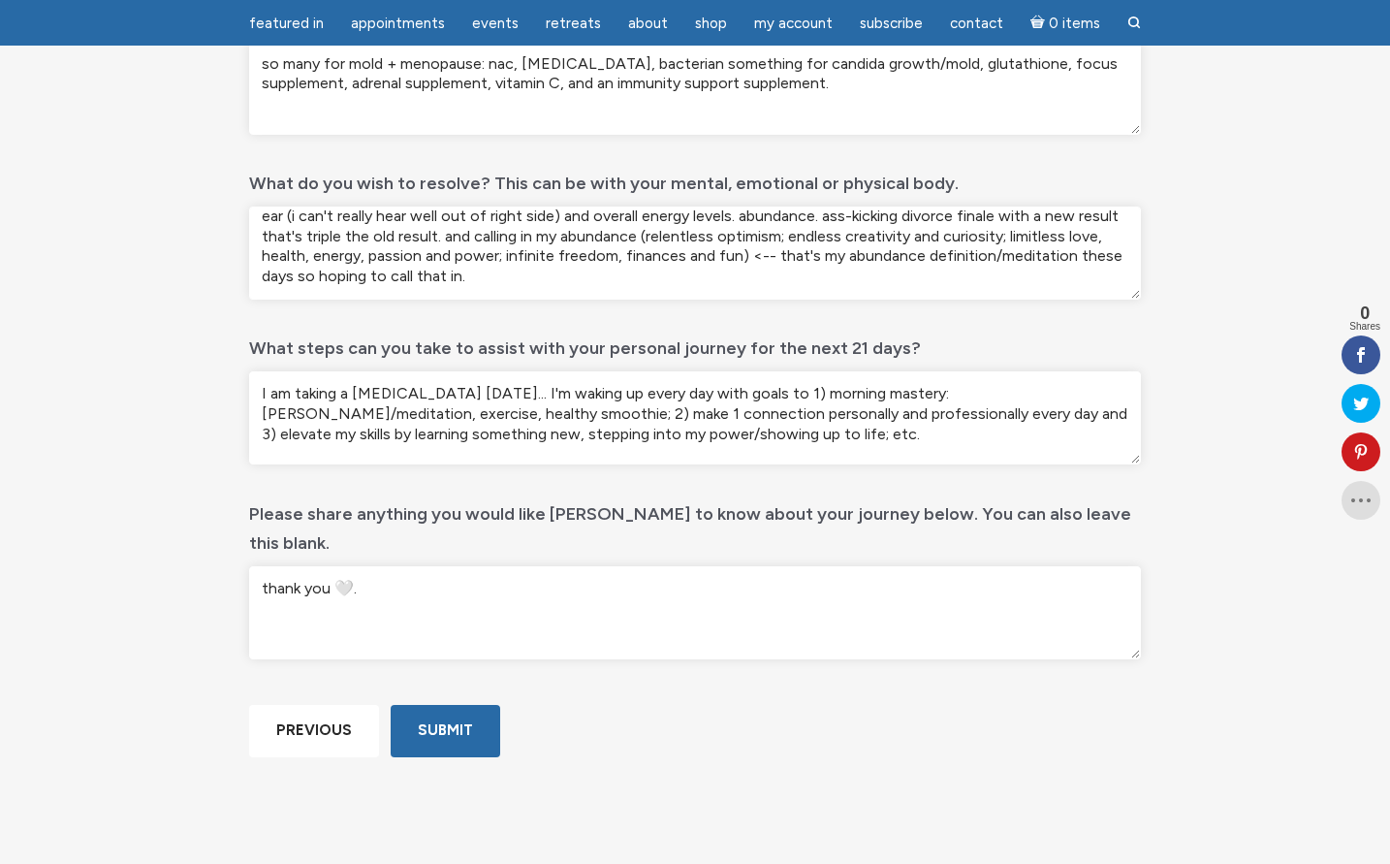
scroll to position [802, 0]
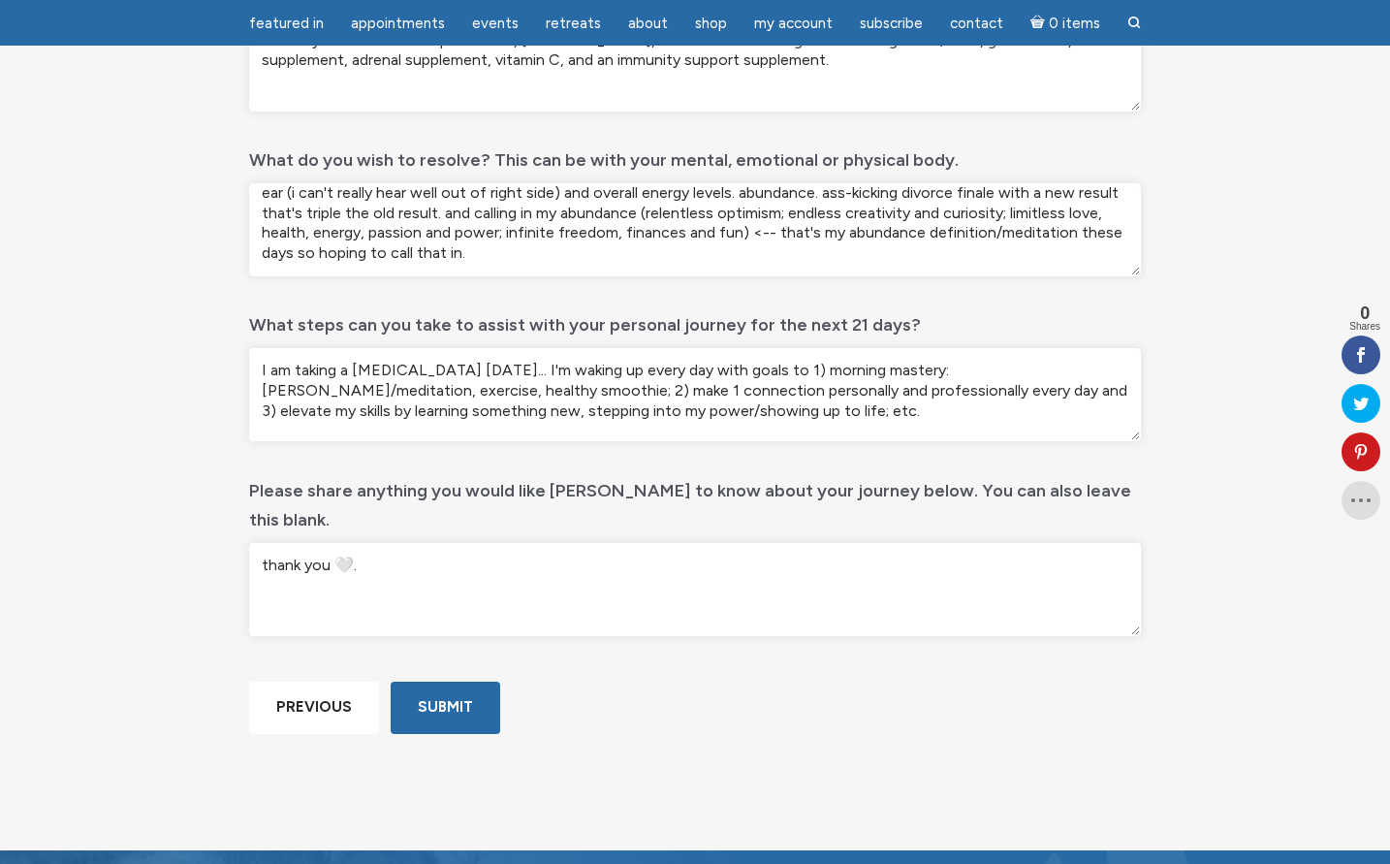
type textarea "thank you 🤍."
click at [435, 733] on input "Submit" at bounding box center [446, 707] width 110 height 51
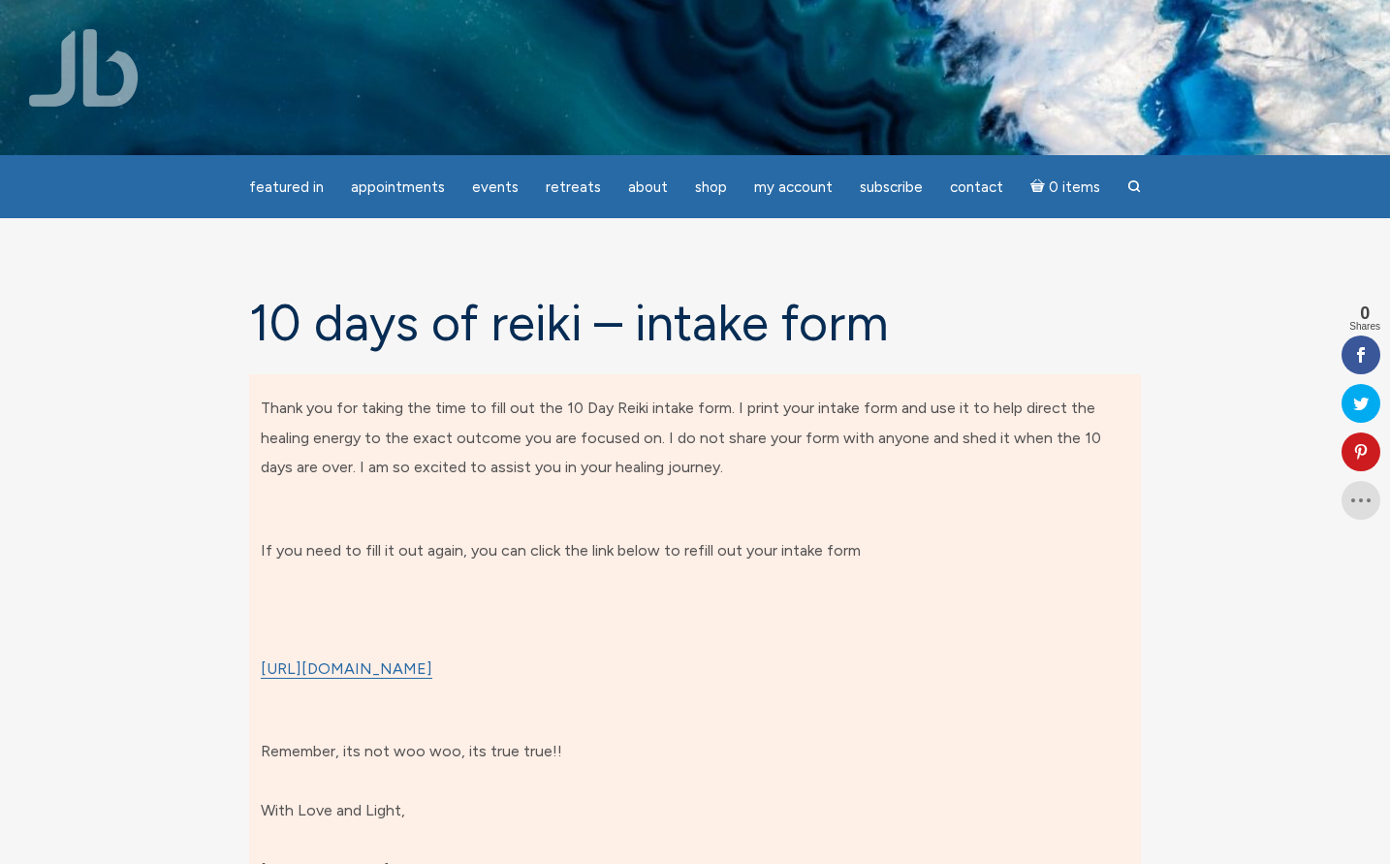
scroll to position [258, 0]
